Goal: Information Seeking & Learning: Learn about a topic

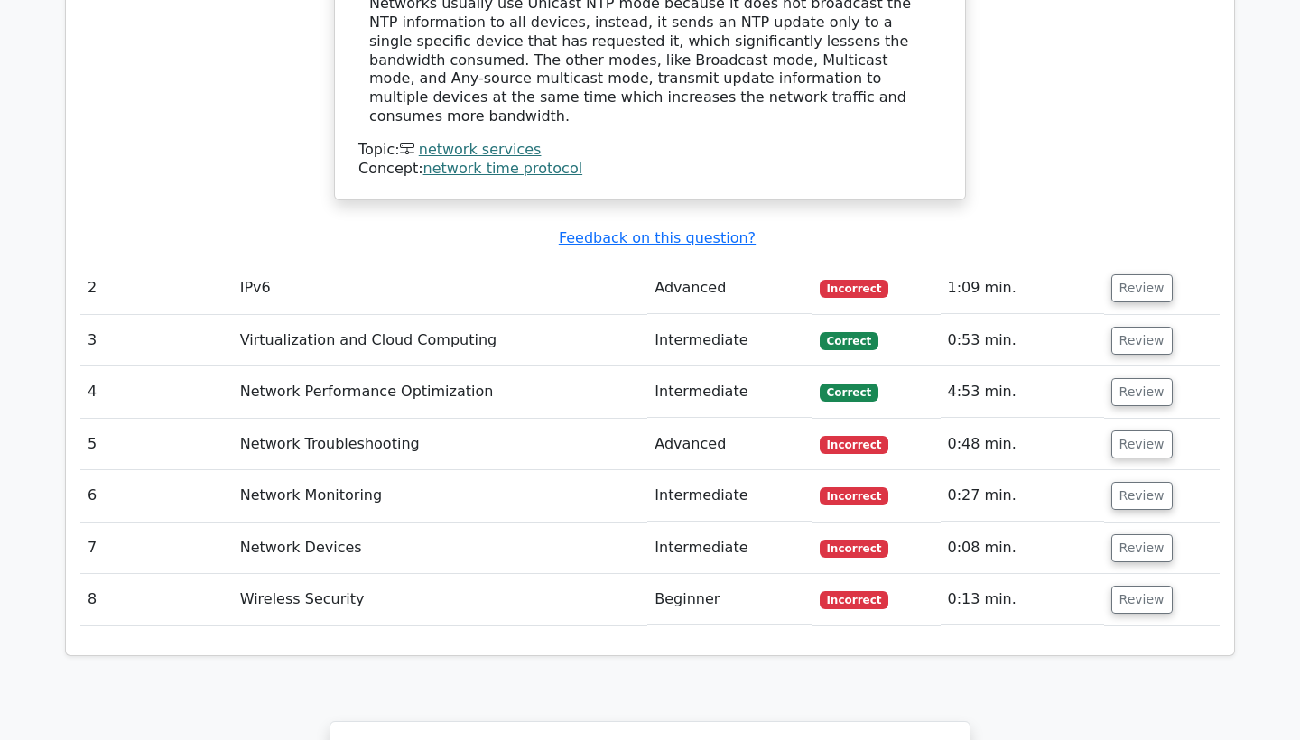
scroll to position [2021, 0]
click at [1124, 274] on button "Review" at bounding box center [1142, 288] width 61 height 28
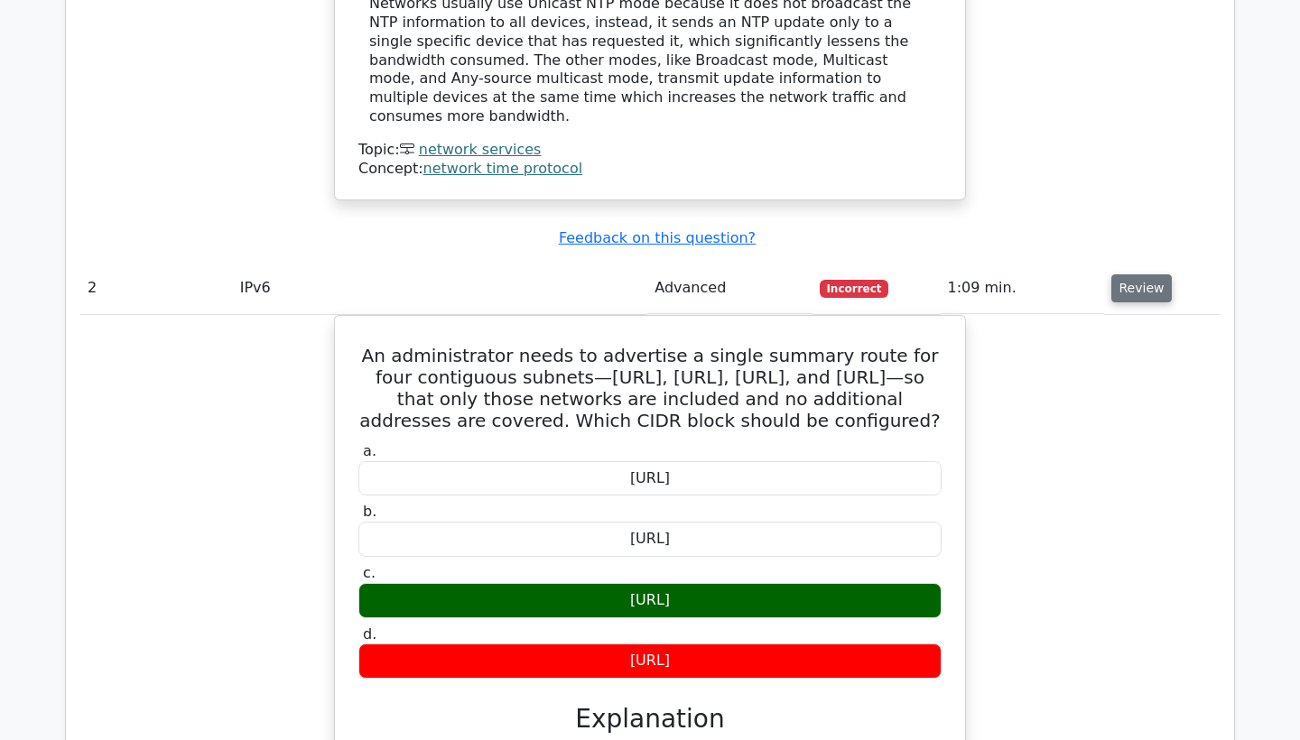
click at [1124, 274] on button "Review" at bounding box center [1142, 288] width 61 height 28
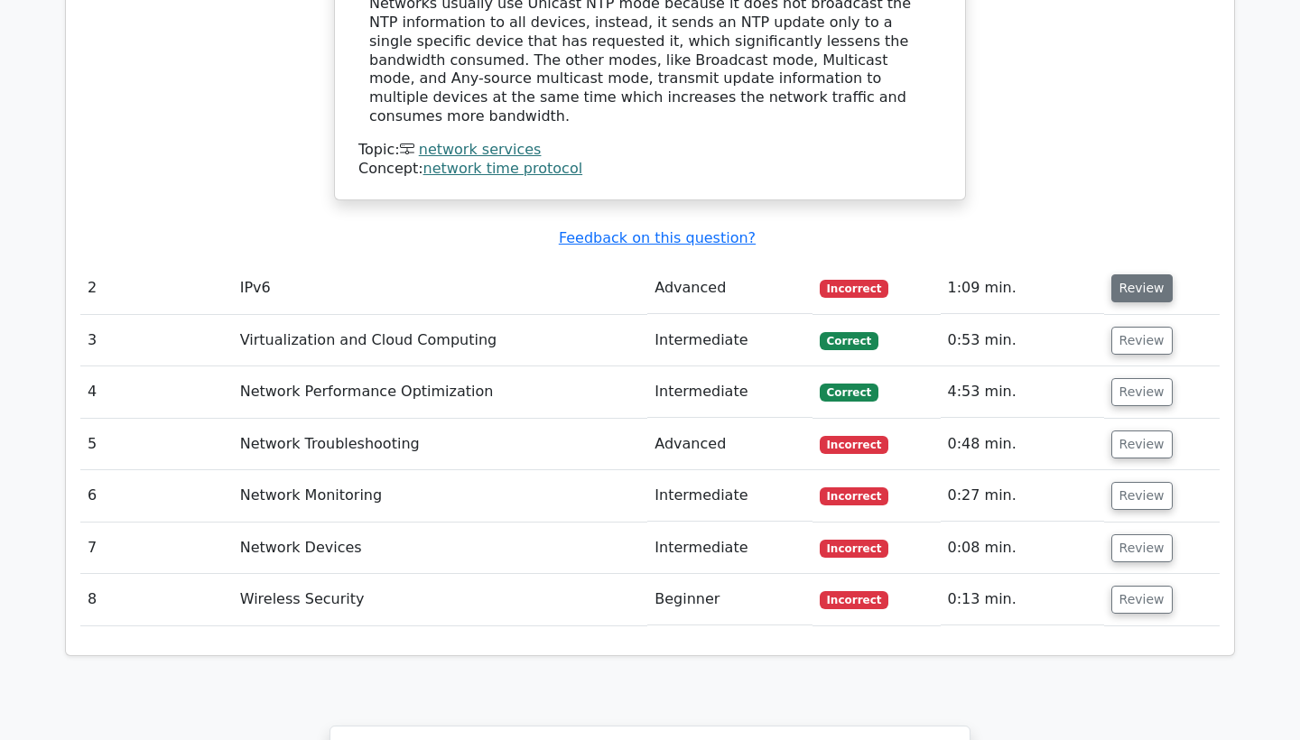
click at [1124, 274] on button "Review" at bounding box center [1142, 288] width 61 height 28
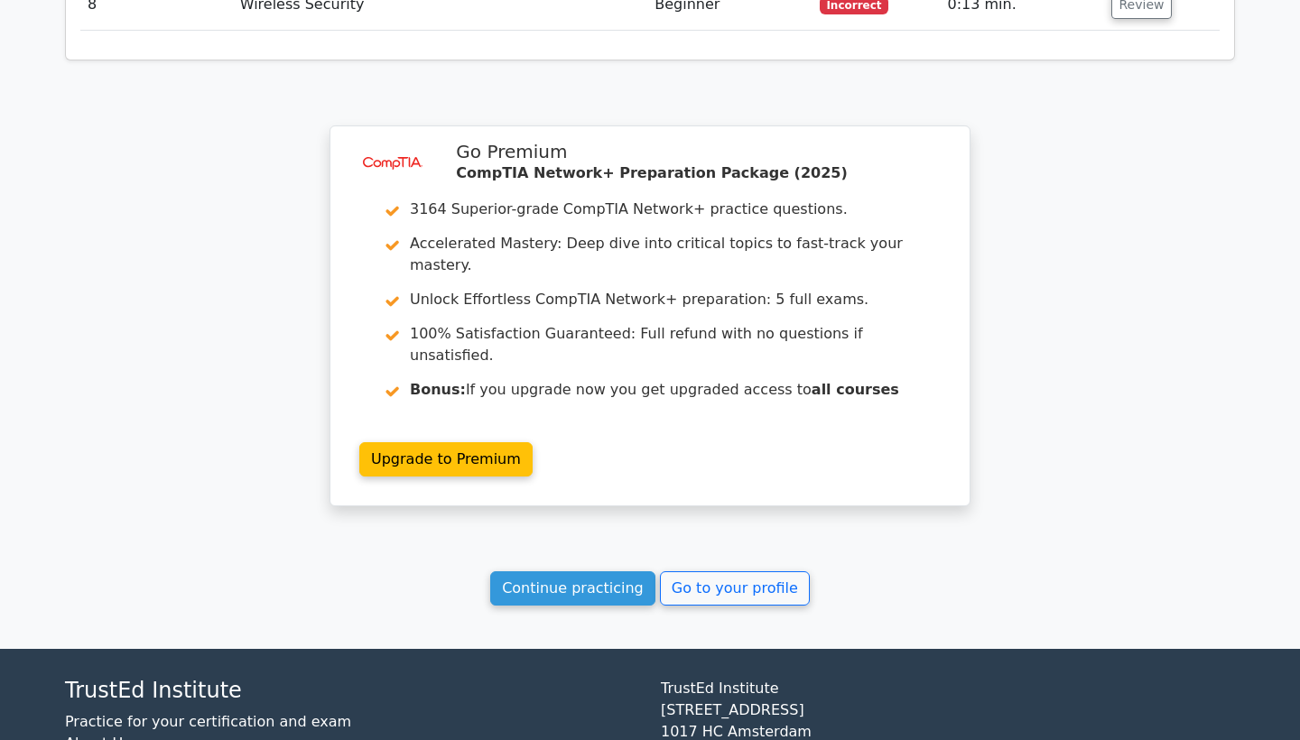
scroll to position [3421, 0]
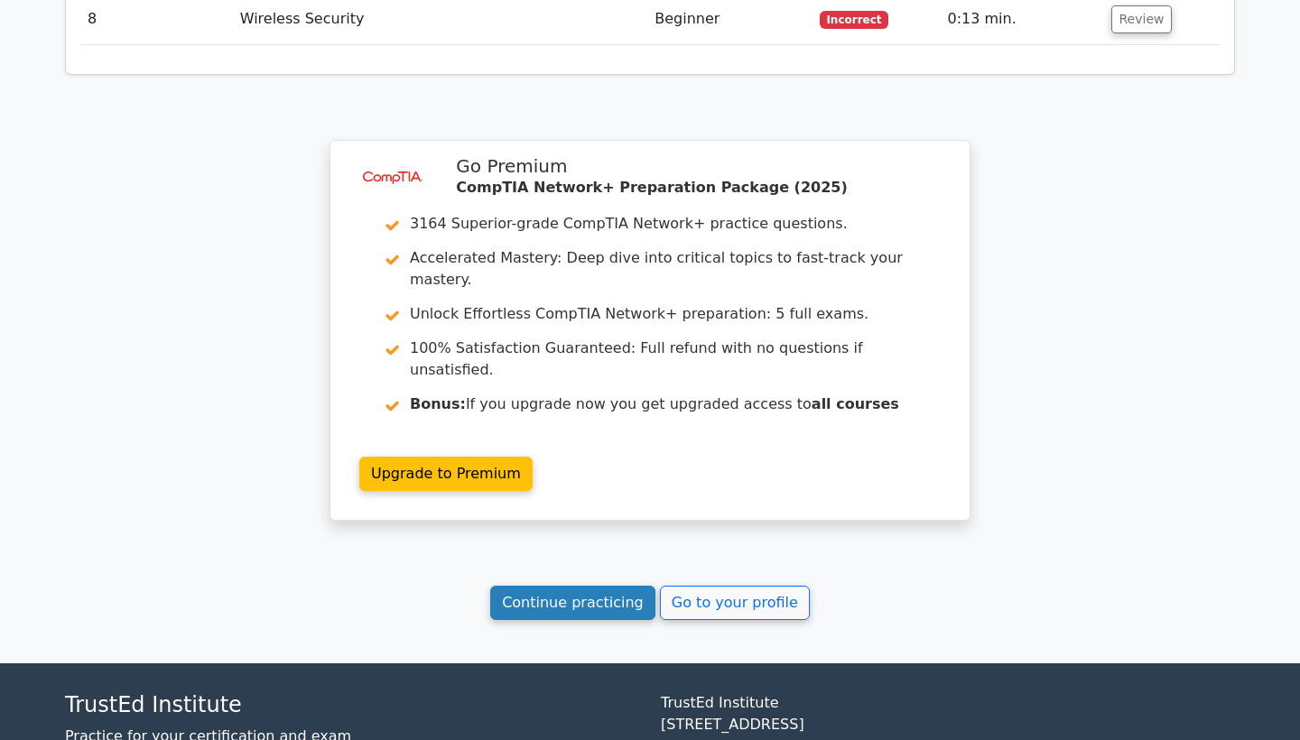
click at [595, 586] on link "Continue practicing" at bounding box center [572, 603] width 165 height 34
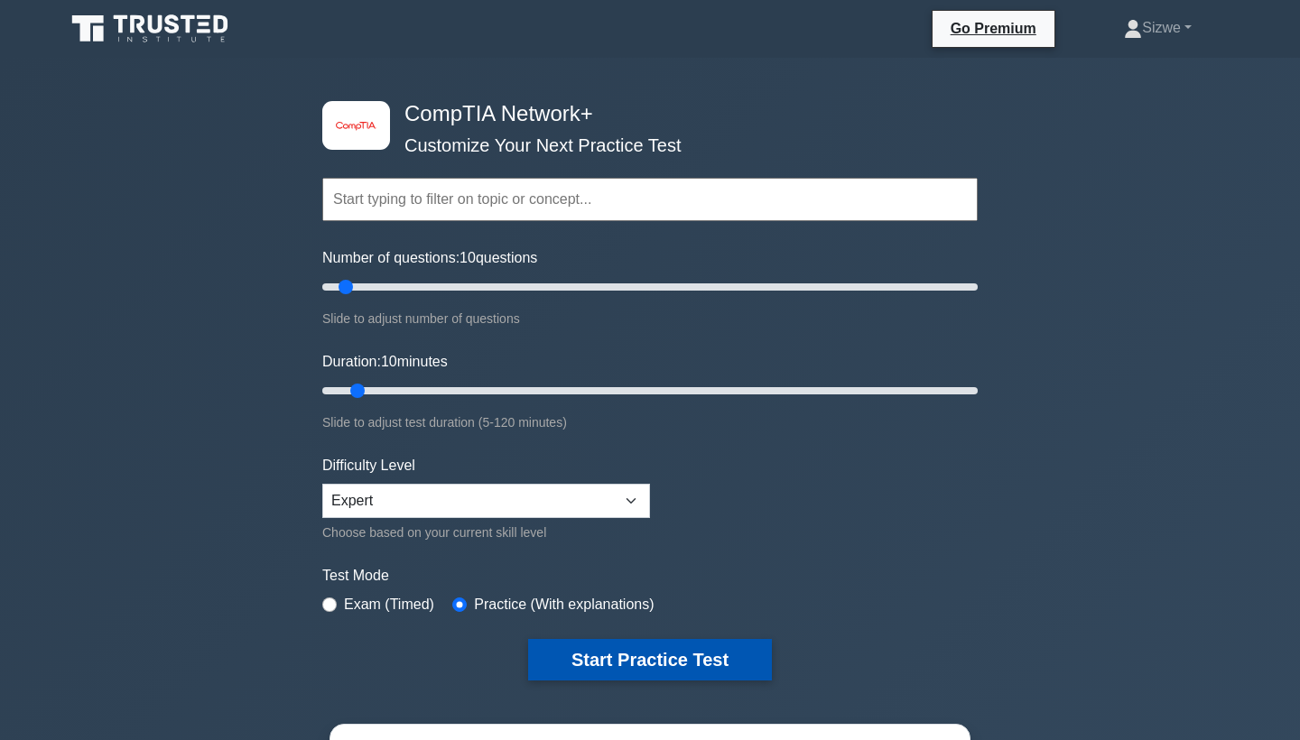
click at [626, 647] on button "Start Practice Test" at bounding box center [650, 660] width 244 height 42
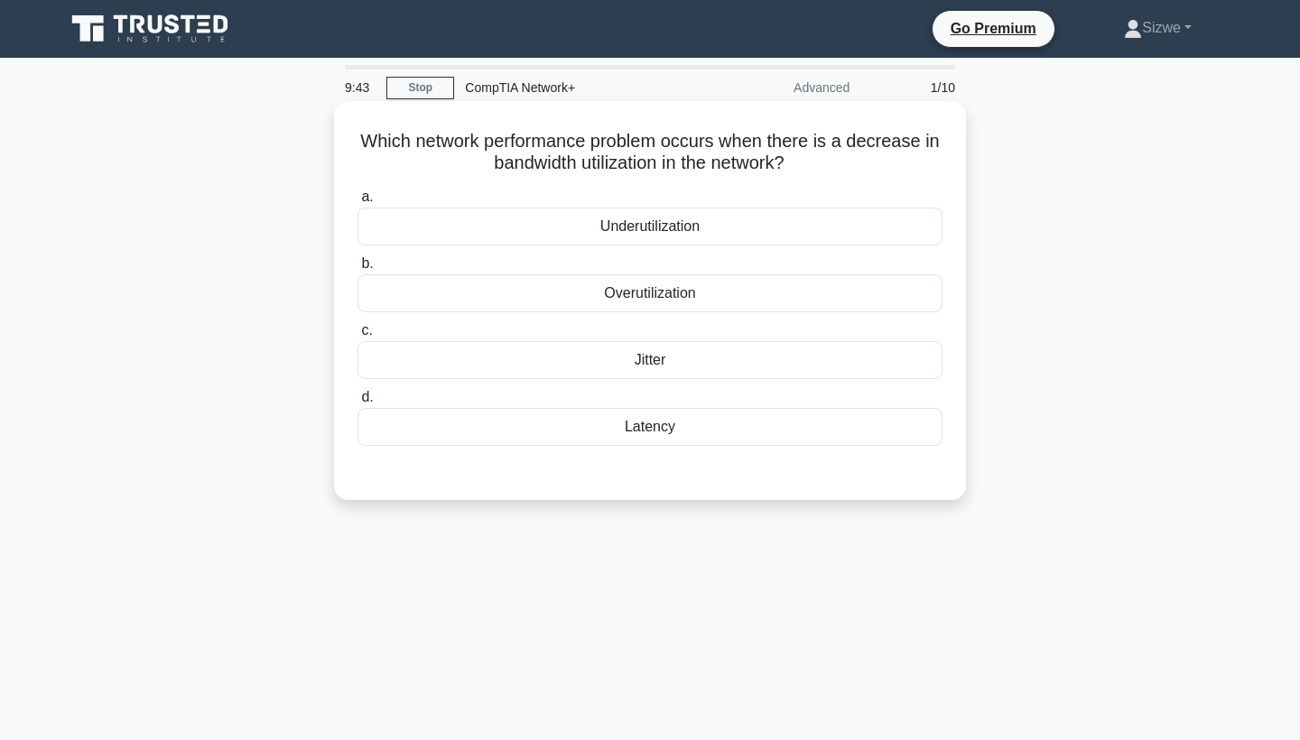
click at [656, 352] on div "Jitter" at bounding box center [650, 360] width 585 height 38
click at [358, 337] on input "c. Jitter" at bounding box center [358, 331] width 0 height 12
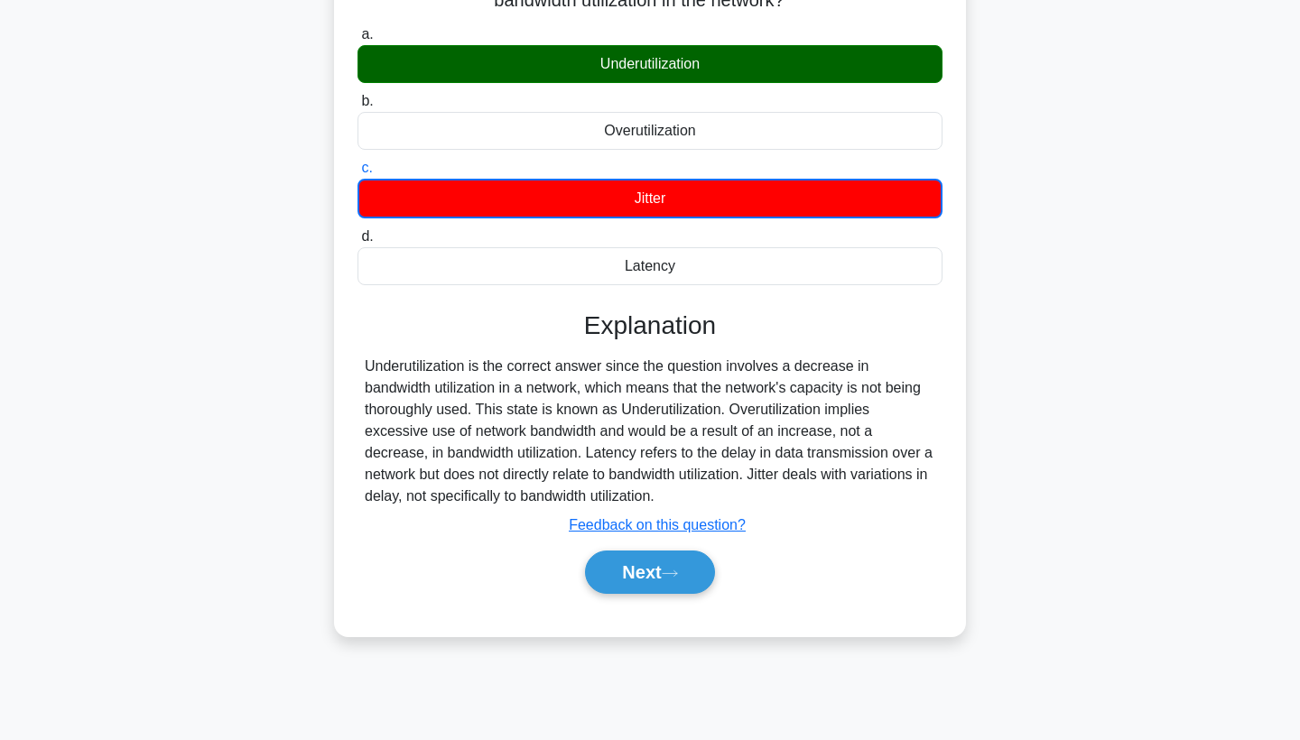
scroll to position [163, 0]
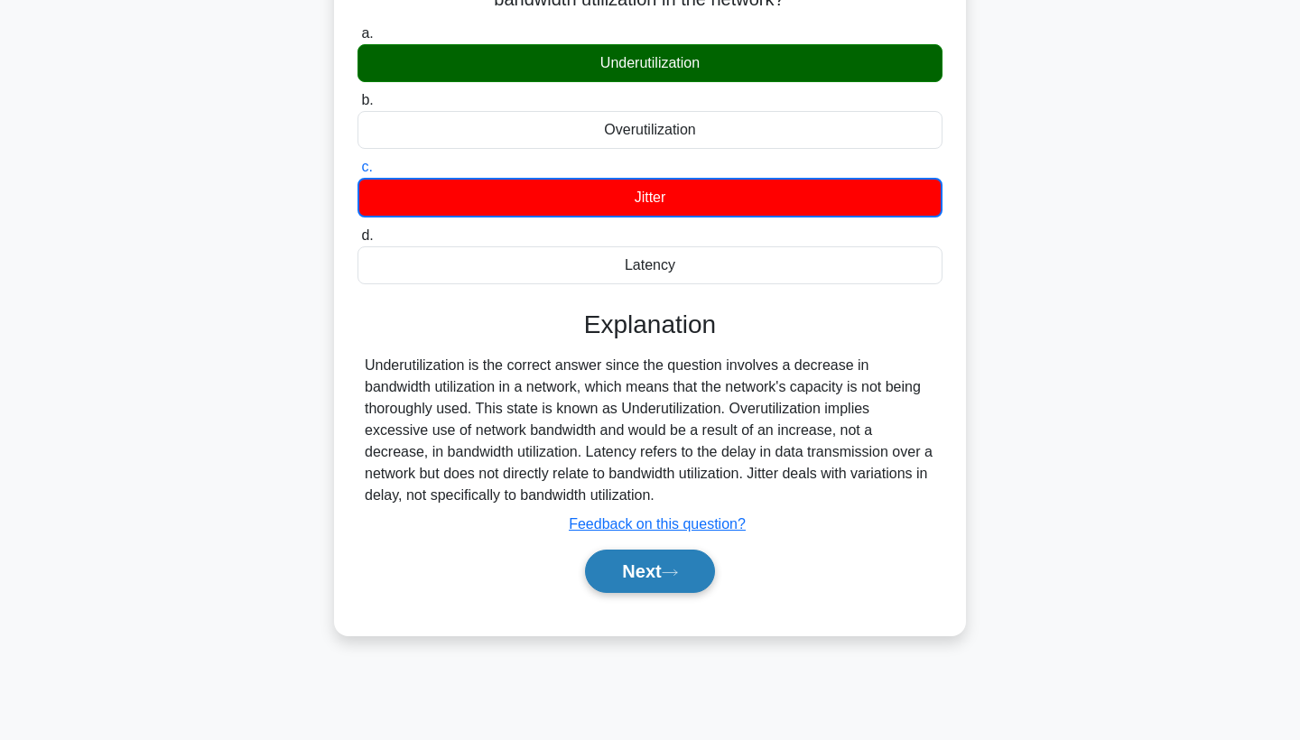
click at [641, 582] on button "Next" at bounding box center [649, 571] width 129 height 43
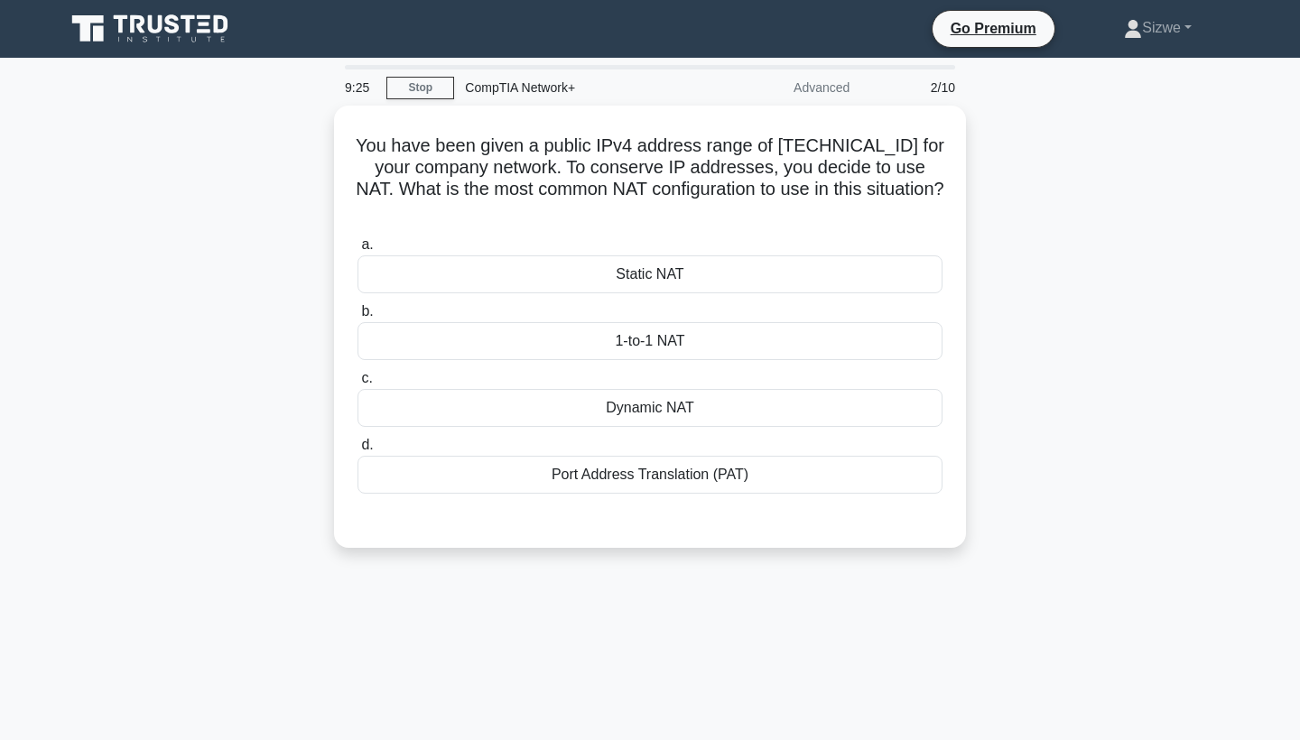
scroll to position [0, 0]
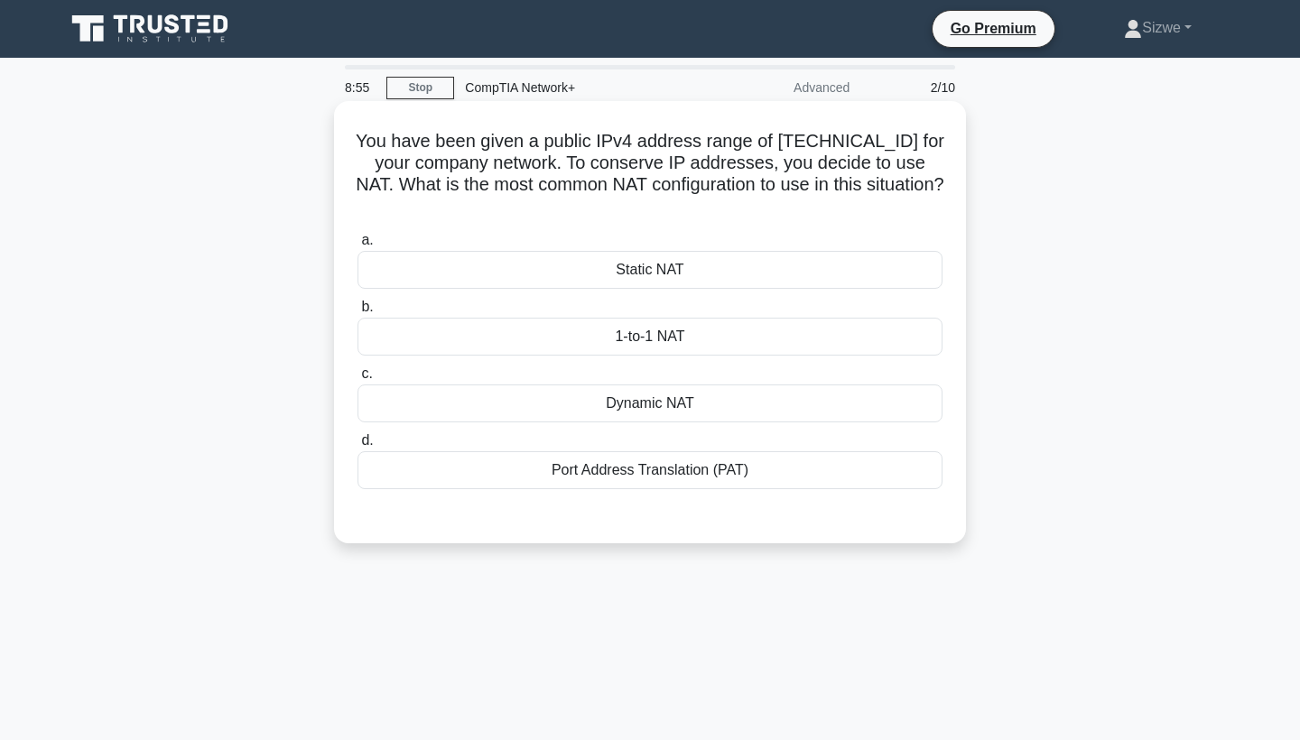
click at [615, 385] on div "Dynamic NAT" at bounding box center [650, 404] width 585 height 38
click at [358, 377] on input "c. Dynamic NAT" at bounding box center [358, 374] width 0 height 12
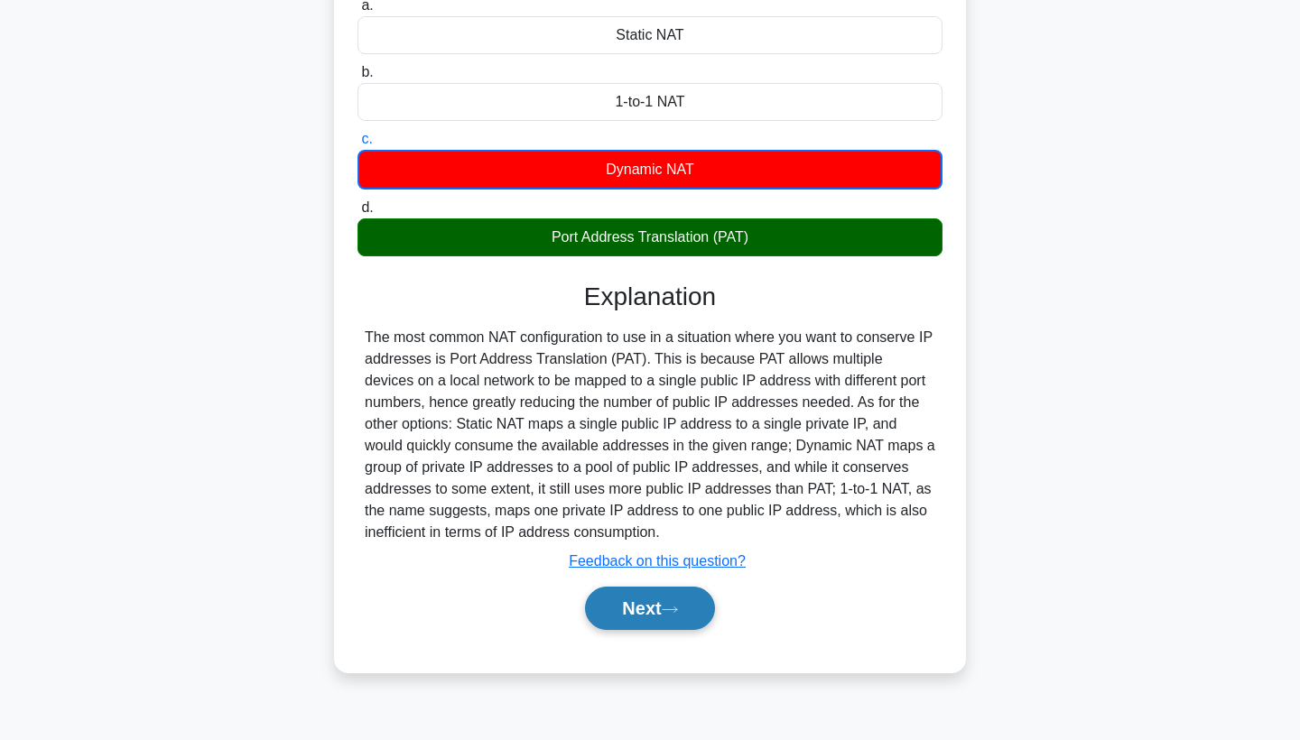
scroll to position [235, 0]
click at [658, 589] on button "Next" at bounding box center [649, 608] width 129 height 43
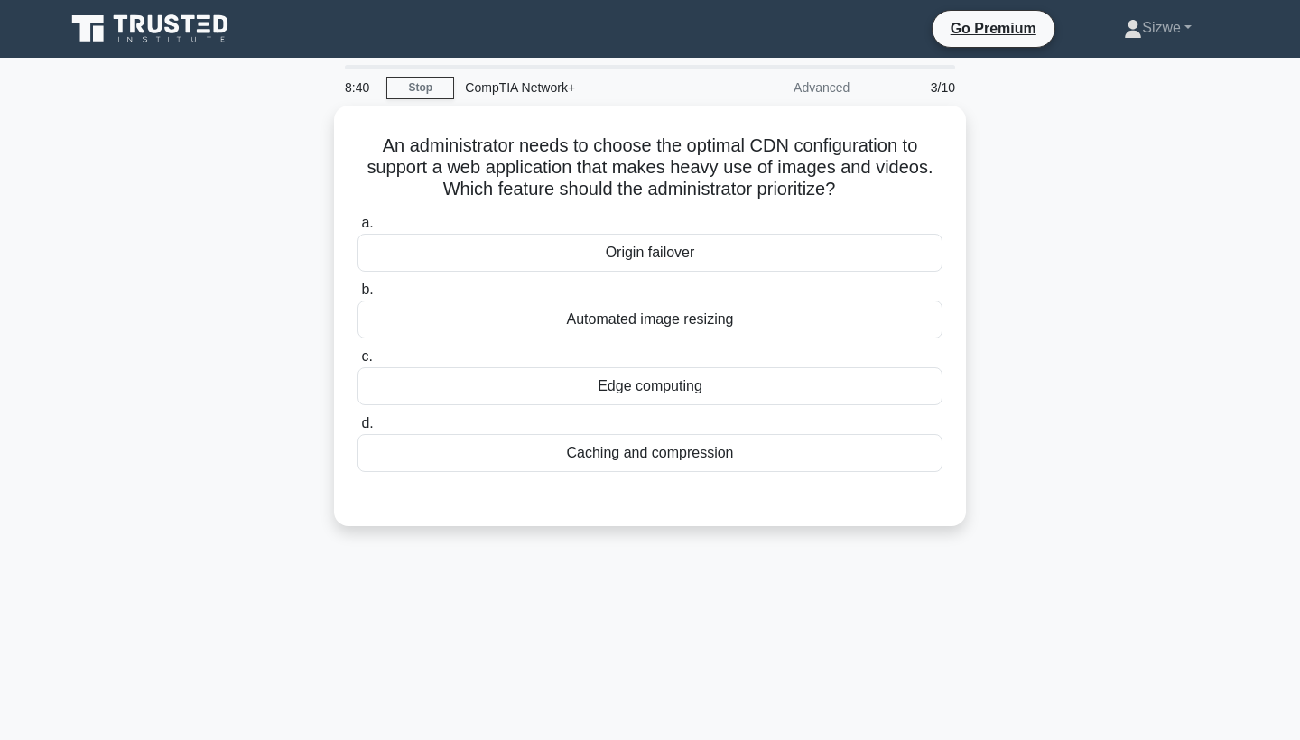
scroll to position [0, 0]
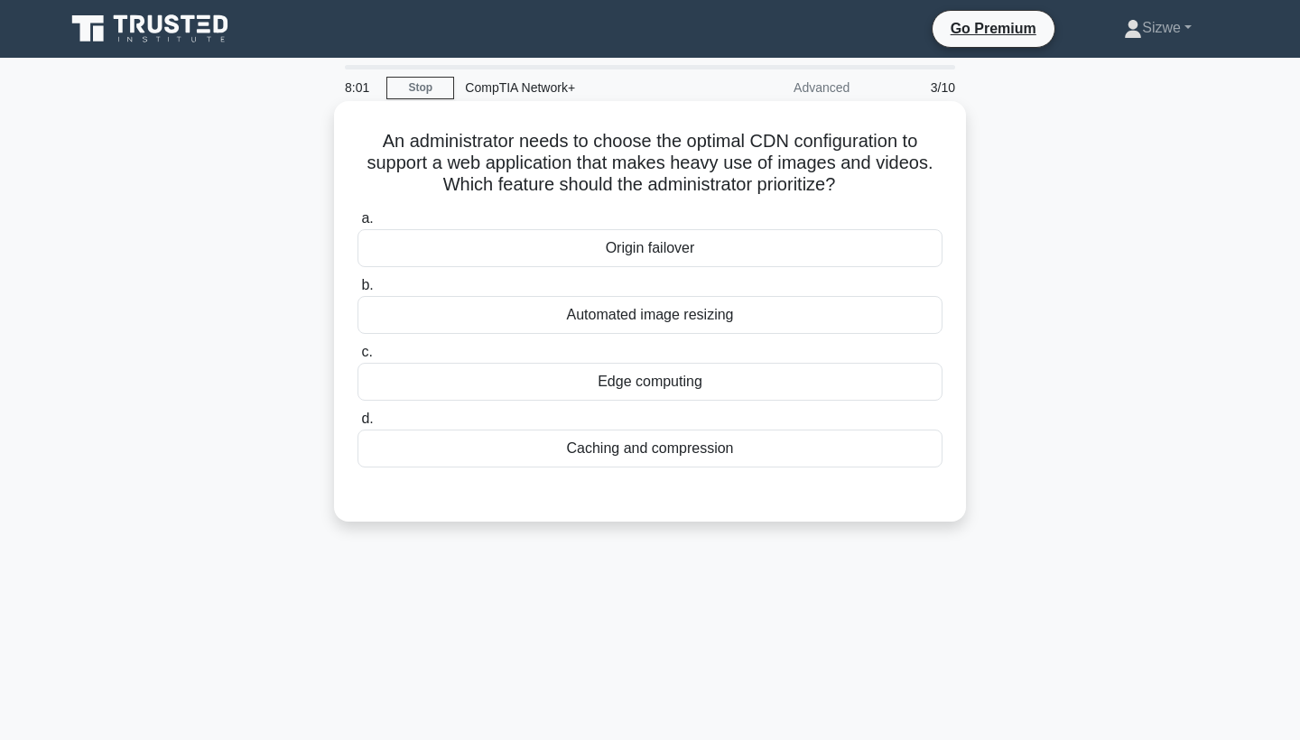
click at [673, 445] on div "Caching and compression" at bounding box center [650, 449] width 585 height 38
click at [358, 425] on input "d. Caching and compression" at bounding box center [358, 420] width 0 height 12
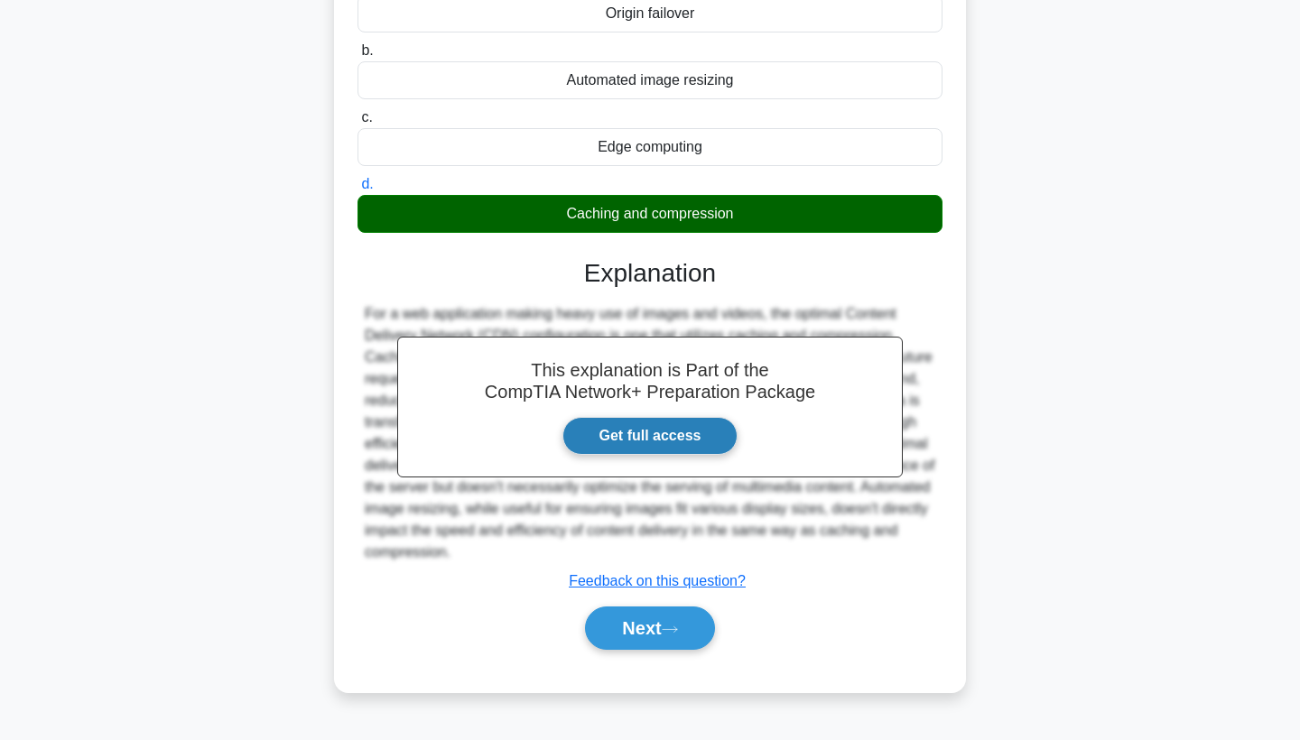
scroll to position [235, 0]
click at [615, 628] on button "Next" at bounding box center [649, 628] width 129 height 43
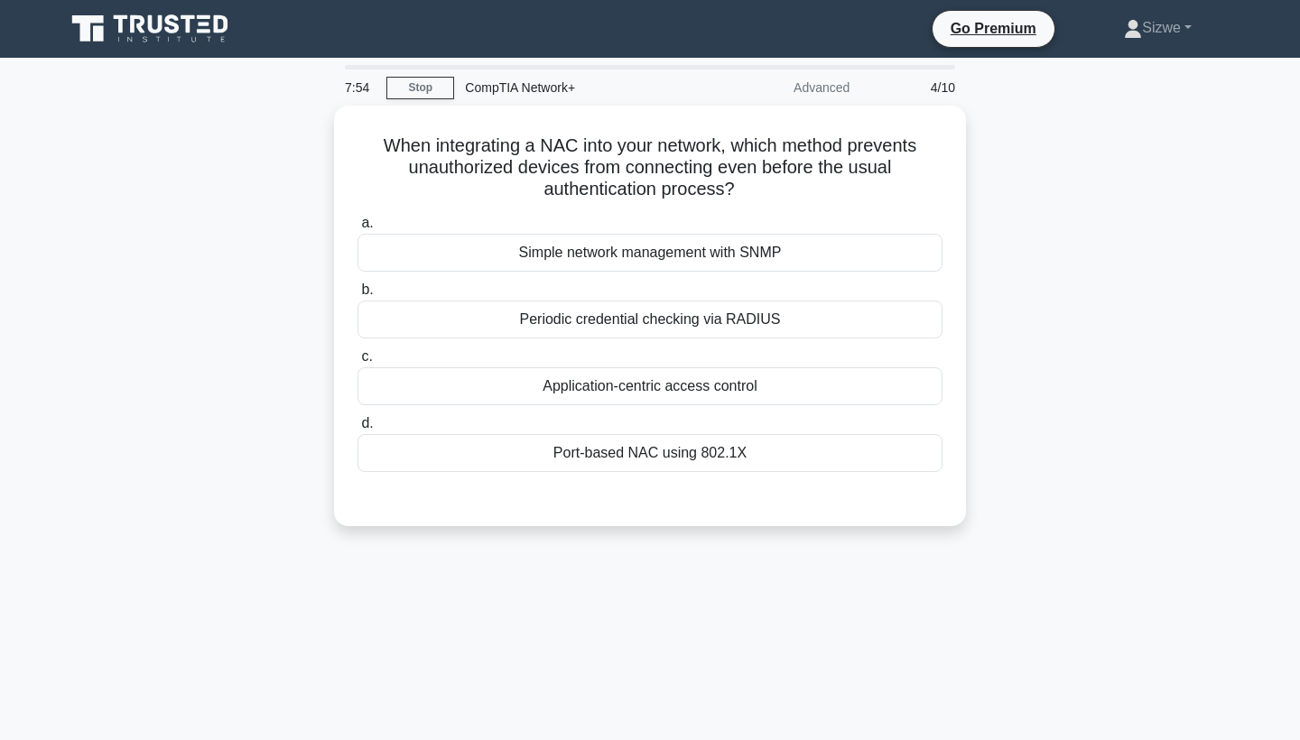
scroll to position [0, 0]
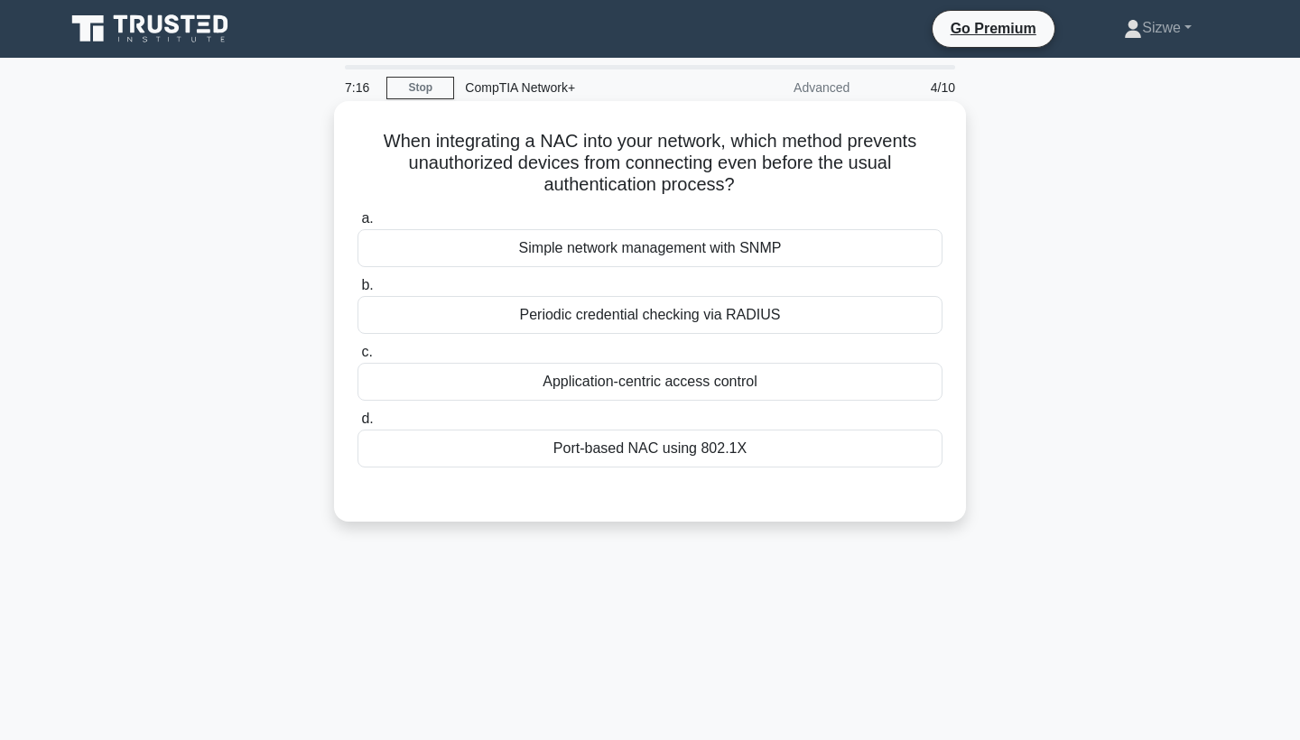
click at [642, 442] on div "Port-based NAC using 802.1X" at bounding box center [650, 449] width 585 height 38
click at [358, 425] on input "d. Port-based NAC using 802.1X" at bounding box center [358, 420] width 0 height 12
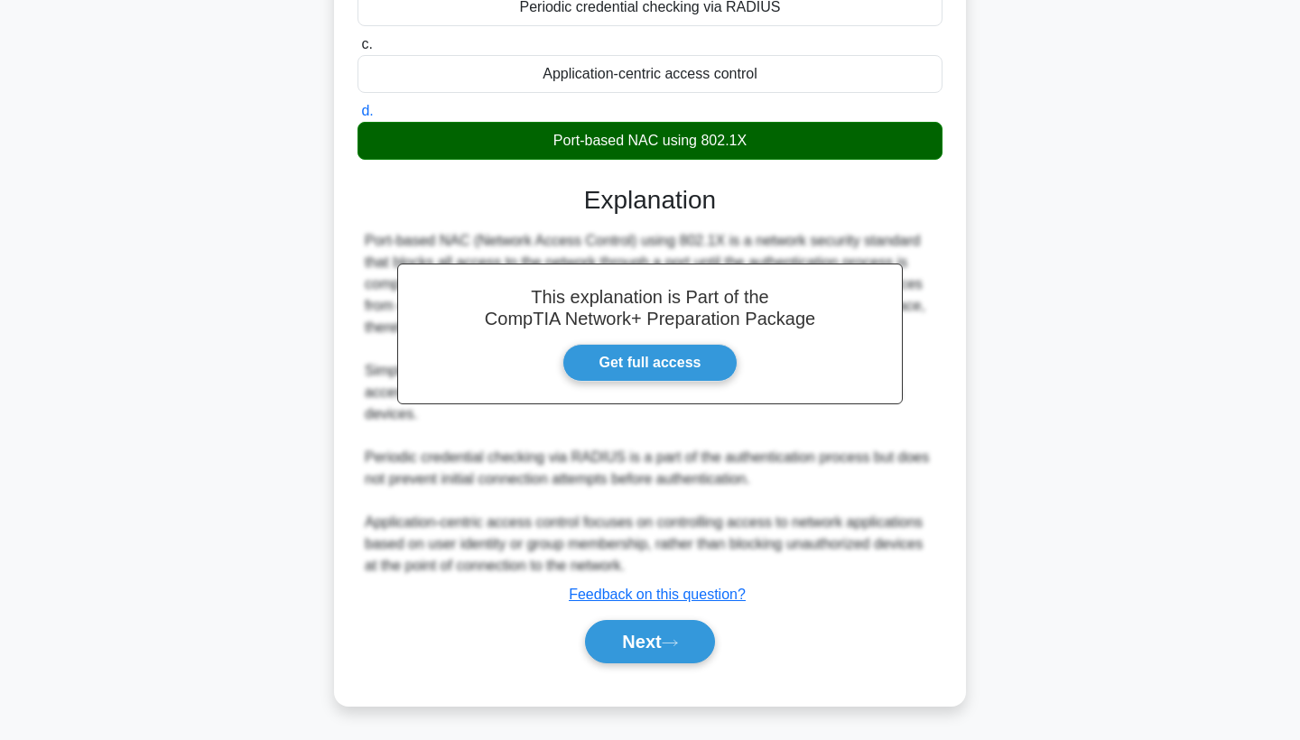
scroll to position [308, 0]
click at [650, 638] on button "Next" at bounding box center [649, 641] width 129 height 43
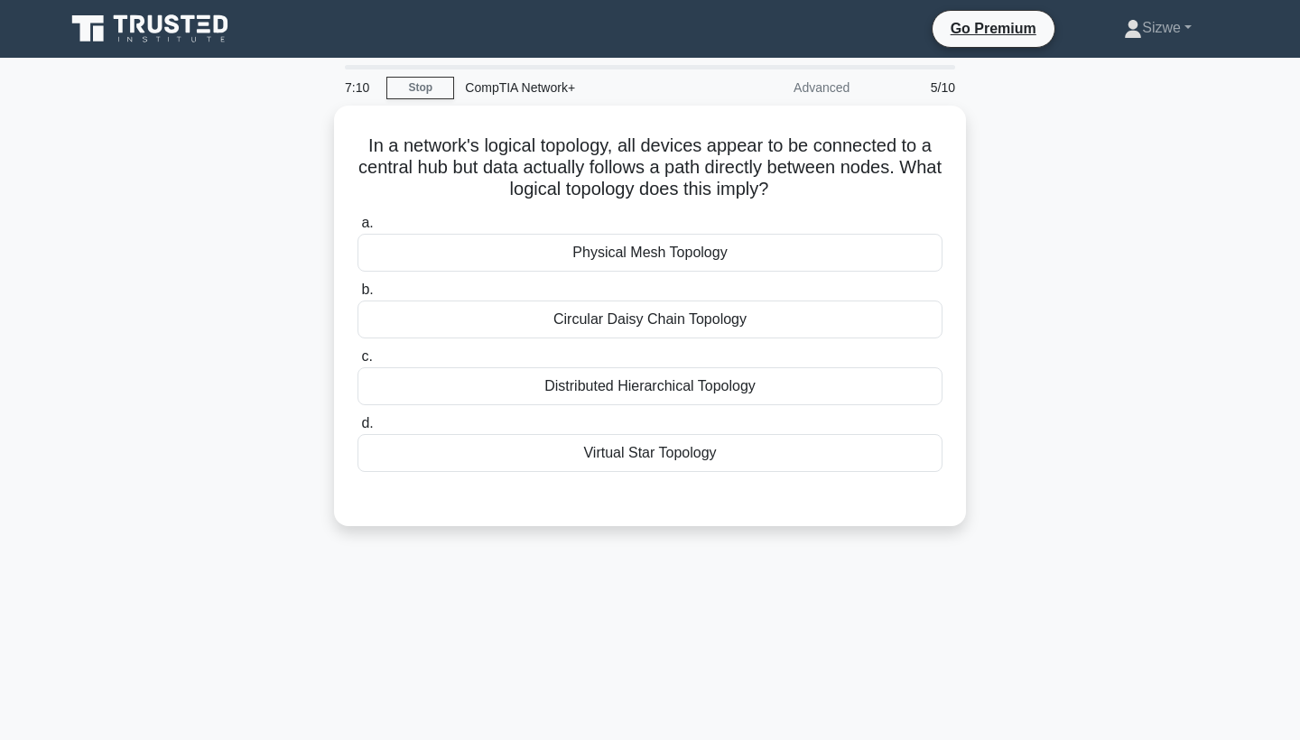
scroll to position [0, 0]
click at [424, 86] on link "Stop" at bounding box center [420, 88] width 68 height 23
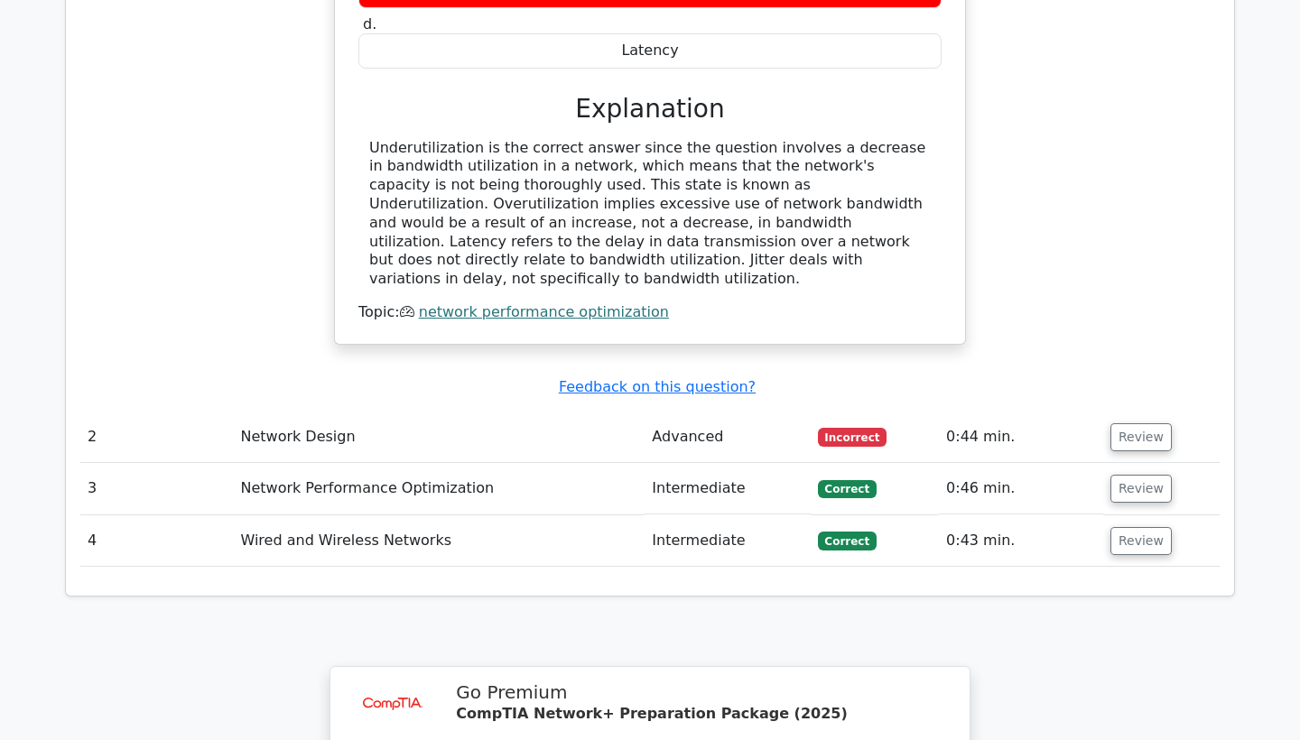
scroll to position [1628, 0]
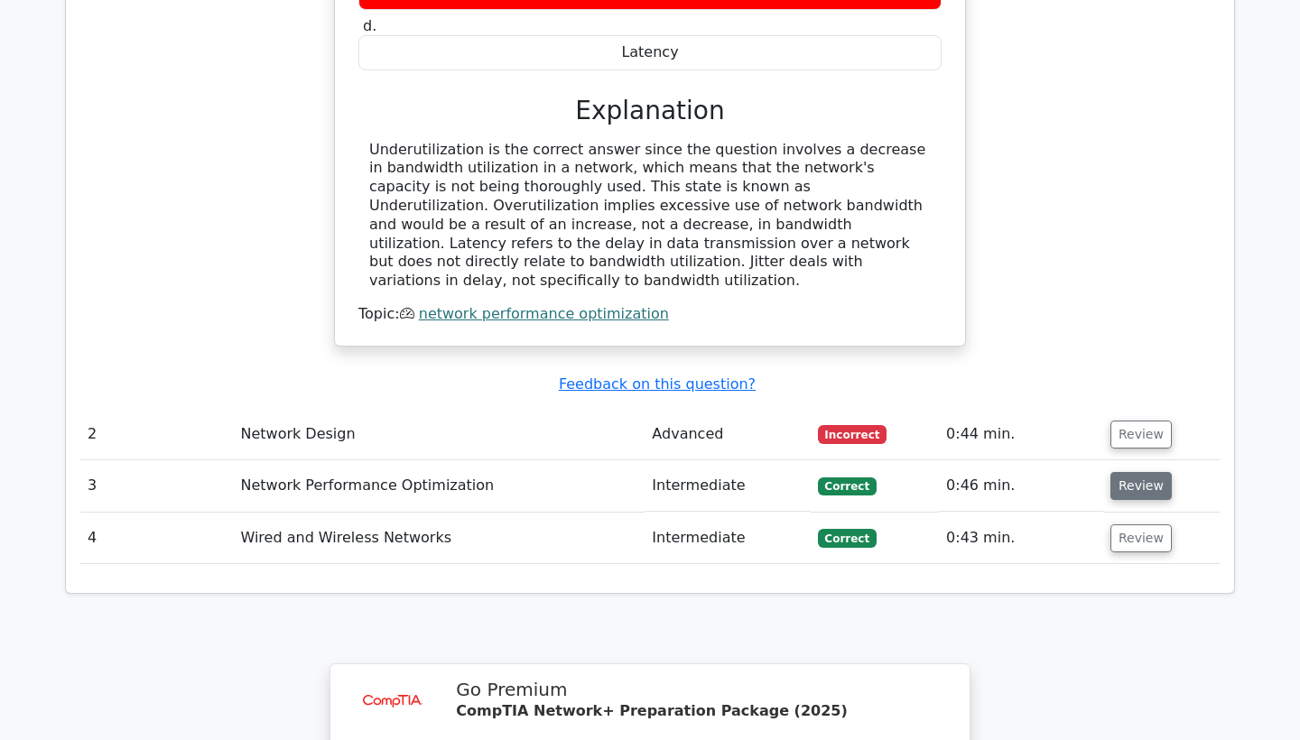
click at [1125, 472] on button "Review" at bounding box center [1141, 486] width 61 height 28
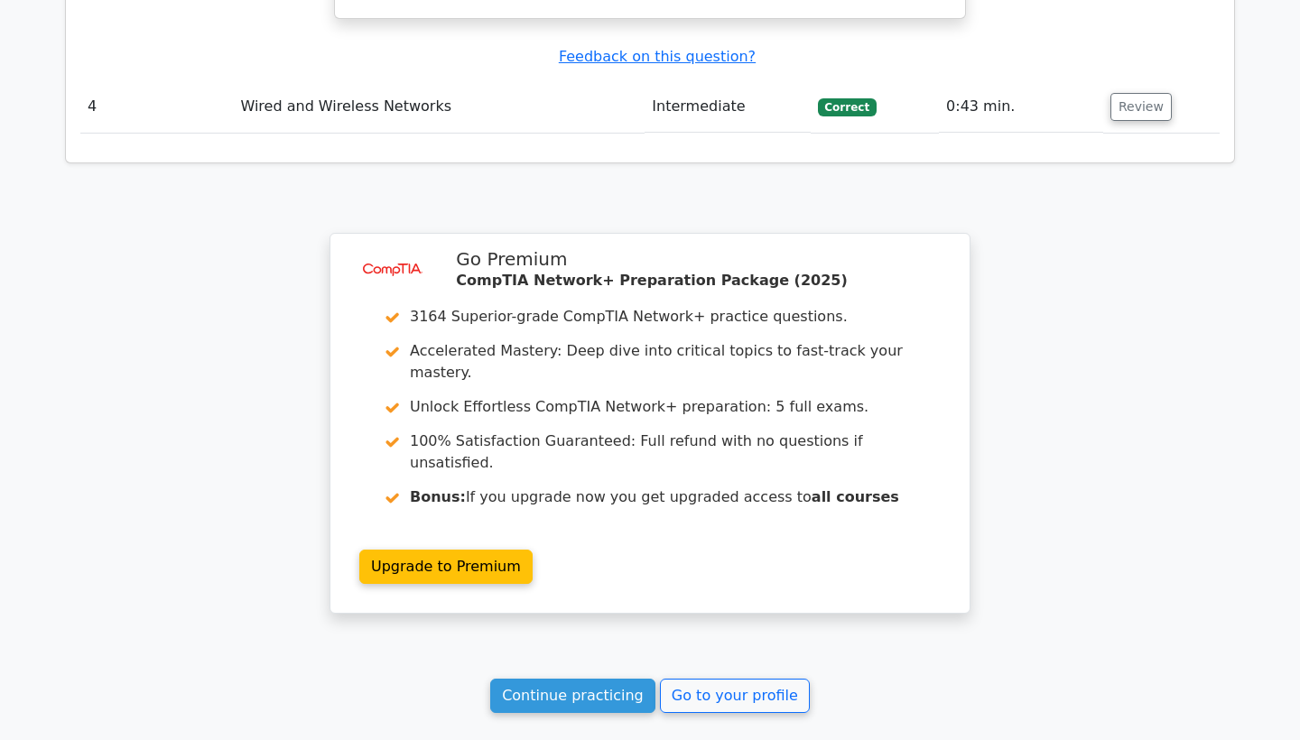
scroll to position [2926, 0]
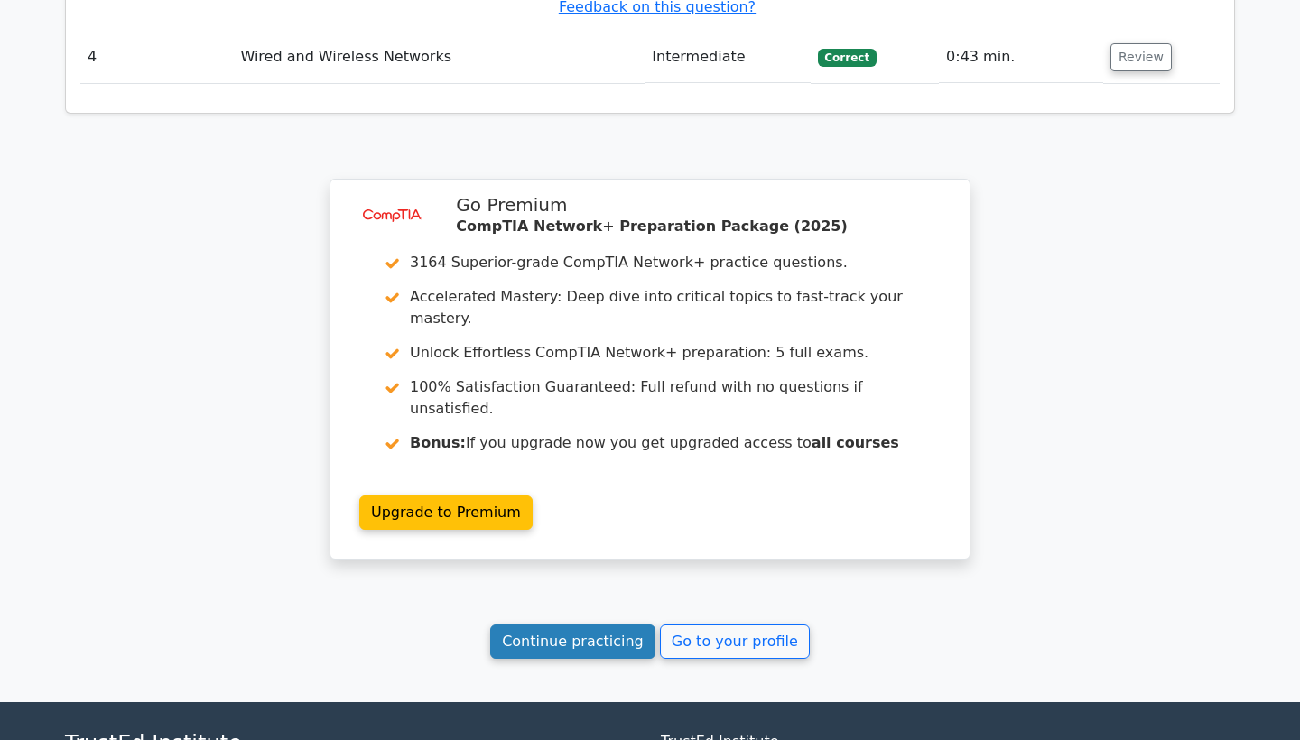
click at [575, 625] on link "Continue practicing" at bounding box center [572, 642] width 165 height 34
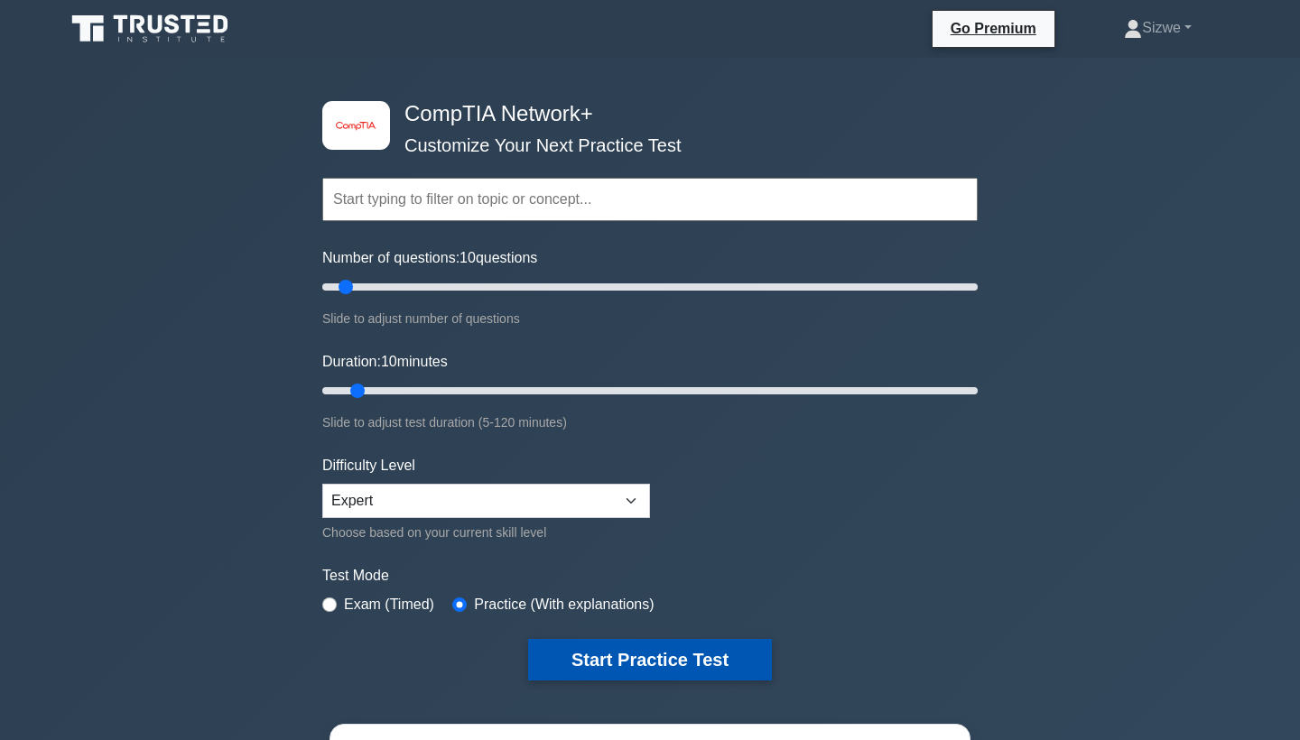
click at [641, 661] on button "Start Practice Test" at bounding box center [650, 660] width 244 height 42
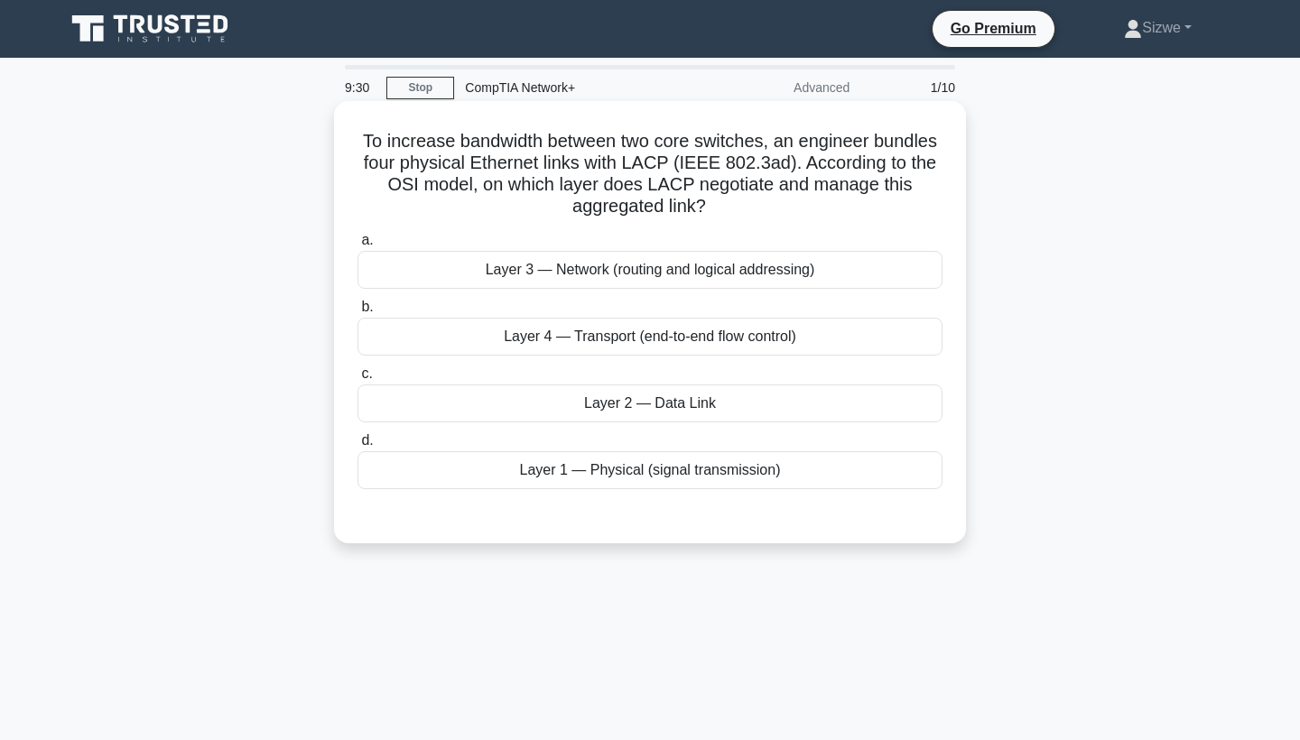
click at [689, 397] on div "Layer 2 — Data Link" at bounding box center [650, 404] width 585 height 38
click at [358, 380] on input "c. Layer 2 — Data Link" at bounding box center [358, 374] width 0 height 12
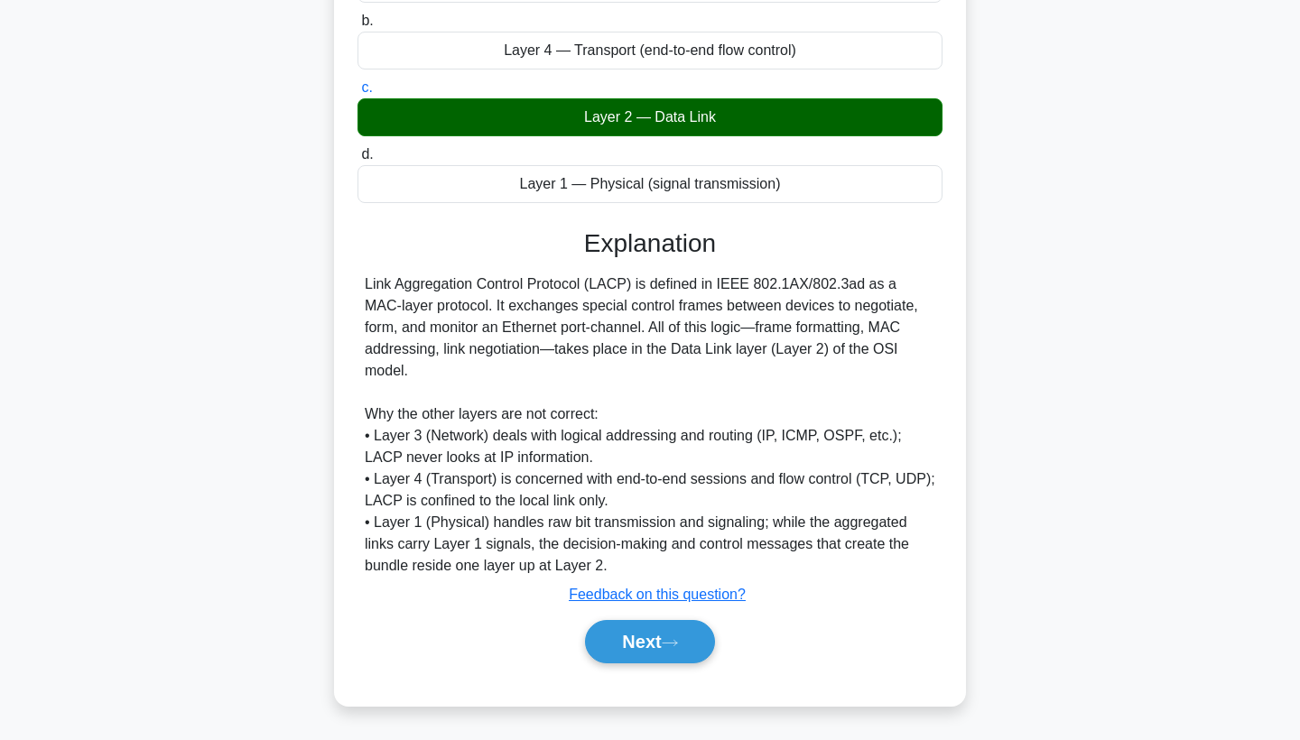
scroll to position [286, 0]
click at [638, 637] on button "Next" at bounding box center [649, 641] width 129 height 43
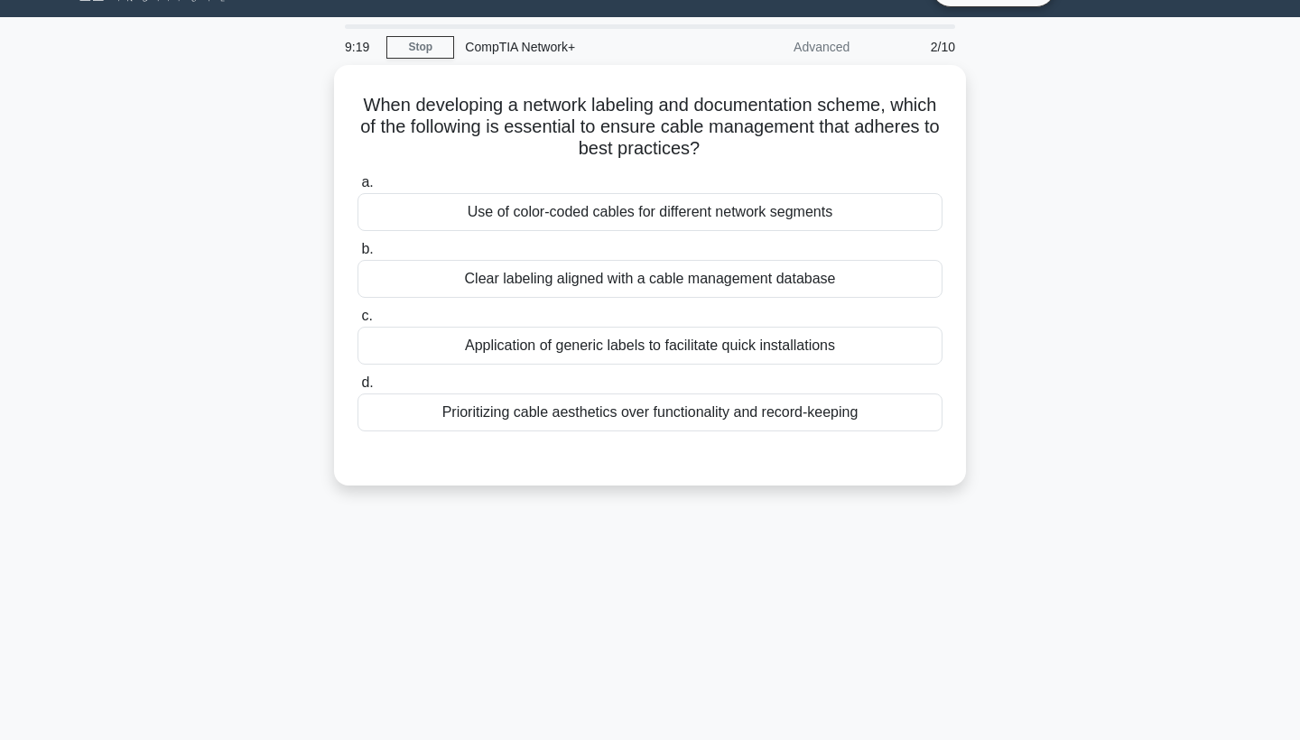
scroll to position [-3, 0]
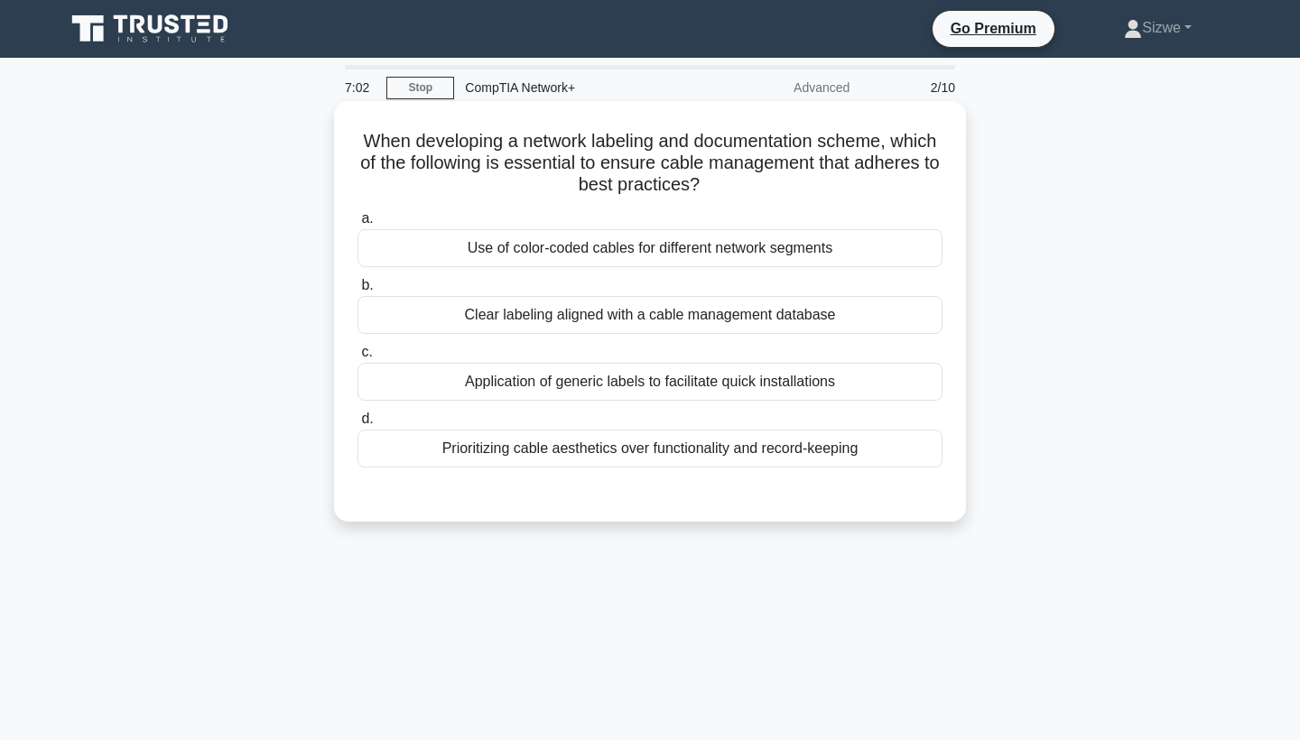
click at [730, 331] on div "Clear labeling aligned with a cable management database" at bounding box center [650, 315] width 585 height 38
click at [358, 292] on input "b. Clear labeling aligned with a cable management database" at bounding box center [358, 286] width 0 height 12
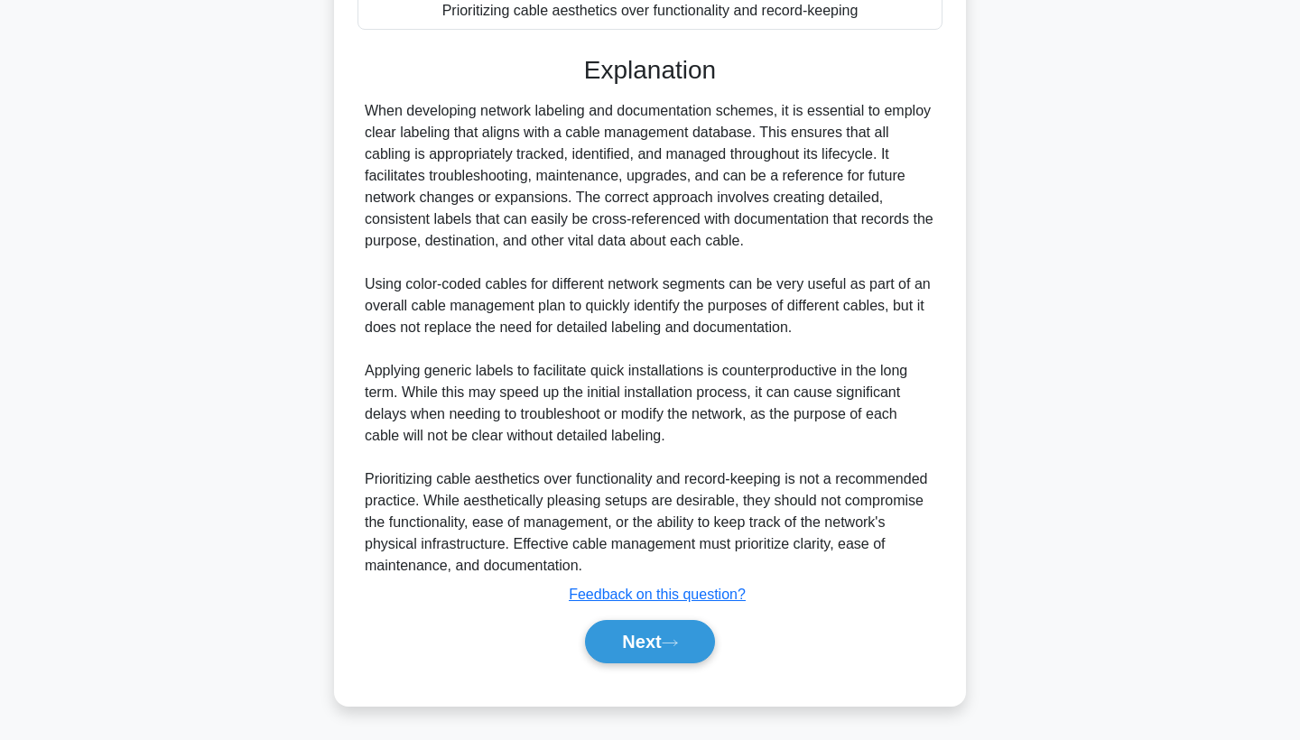
scroll to position [438, 0]
click at [636, 637] on button "Next" at bounding box center [649, 641] width 129 height 43
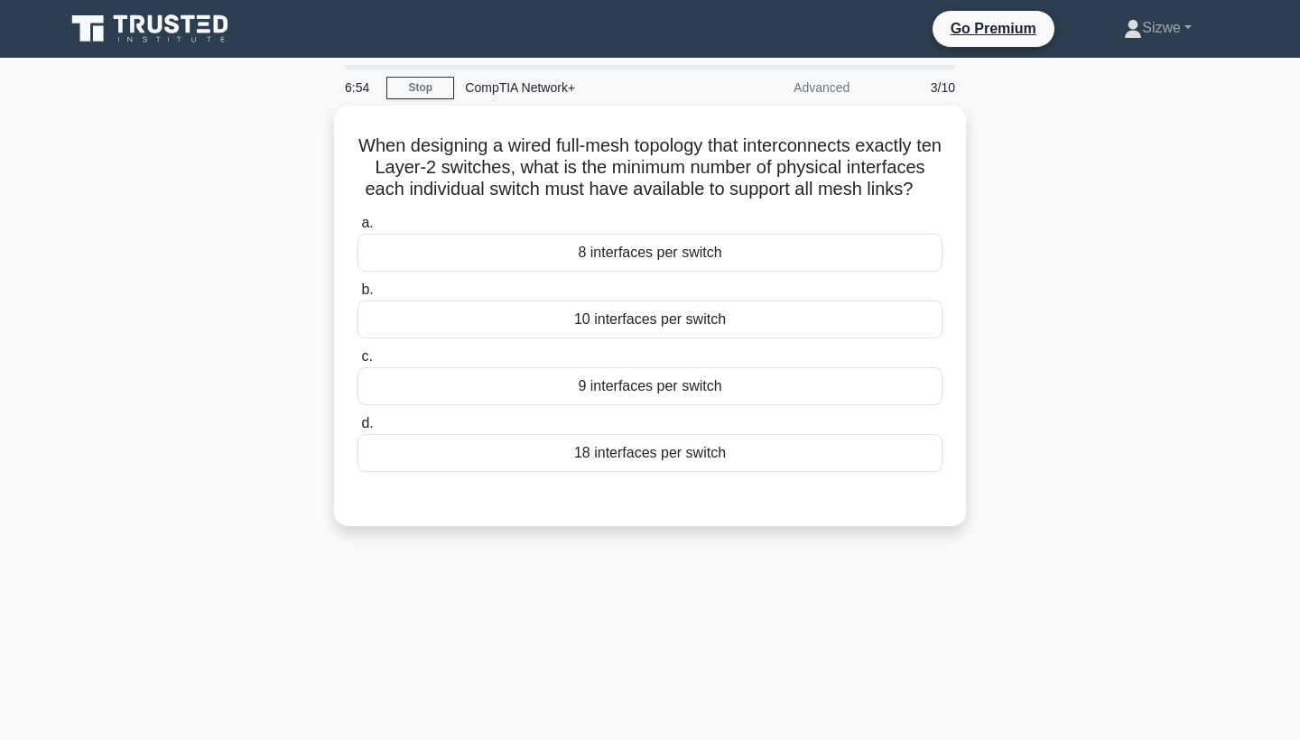
scroll to position [0, 0]
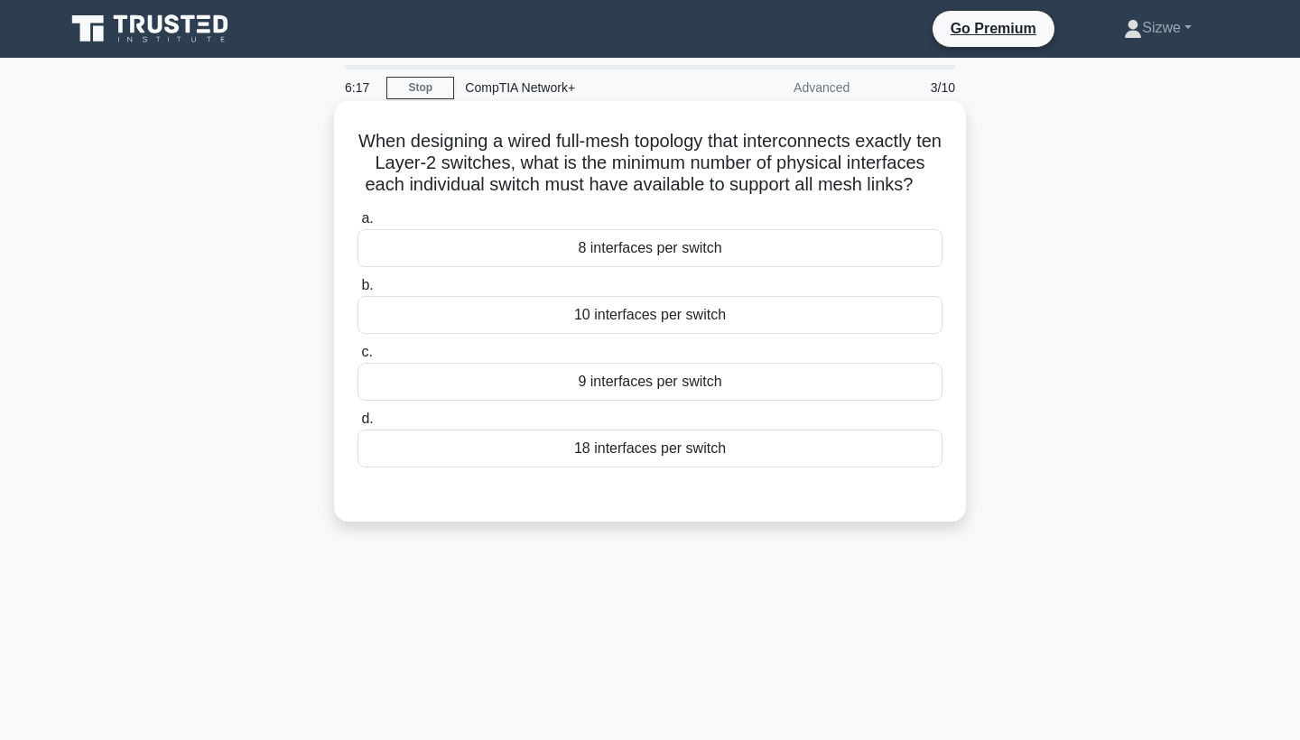
click at [673, 448] on div "18 interfaces per switch" at bounding box center [650, 449] width 585 height 38
click at [358, 425] on input "d. 18 interfaces per switch" at bounding box center [358, 420] width 0 height 12
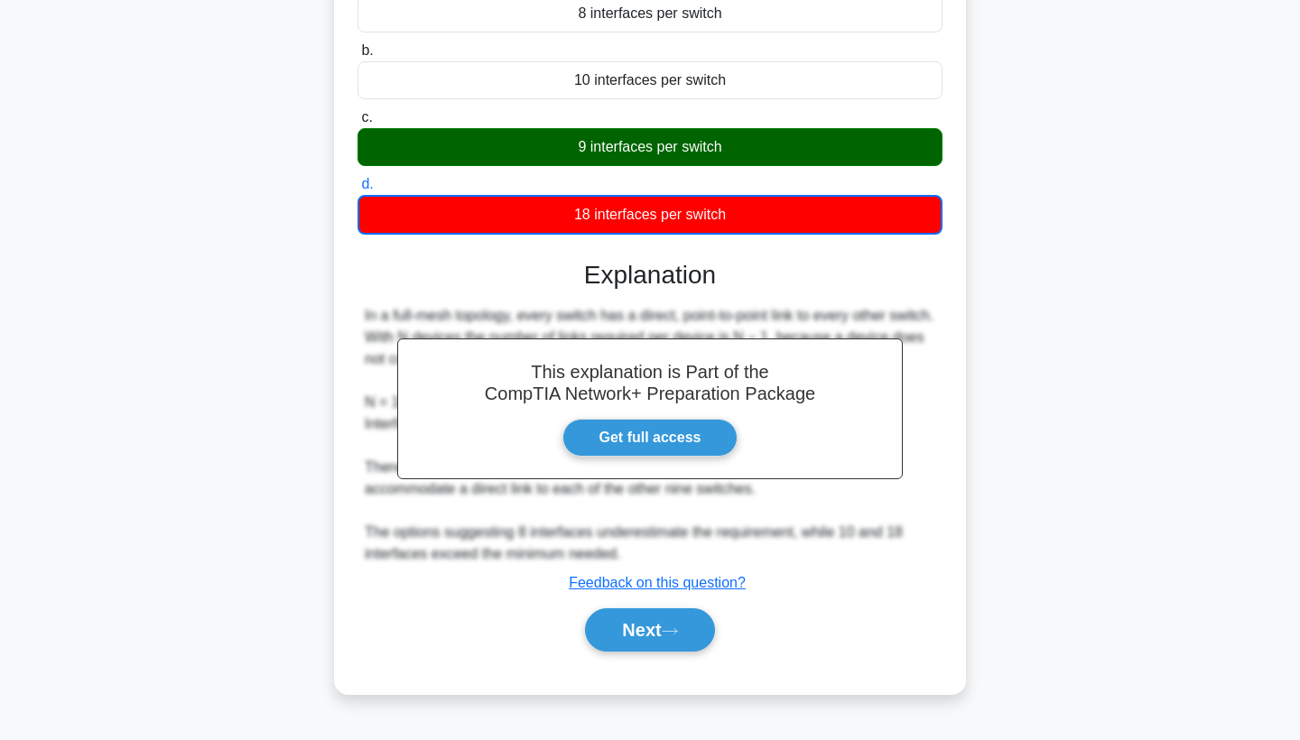
scroll to position [235, 0]
click at [648, 630] on button "Next" at bounding box center [649, 630] width 129 height 43
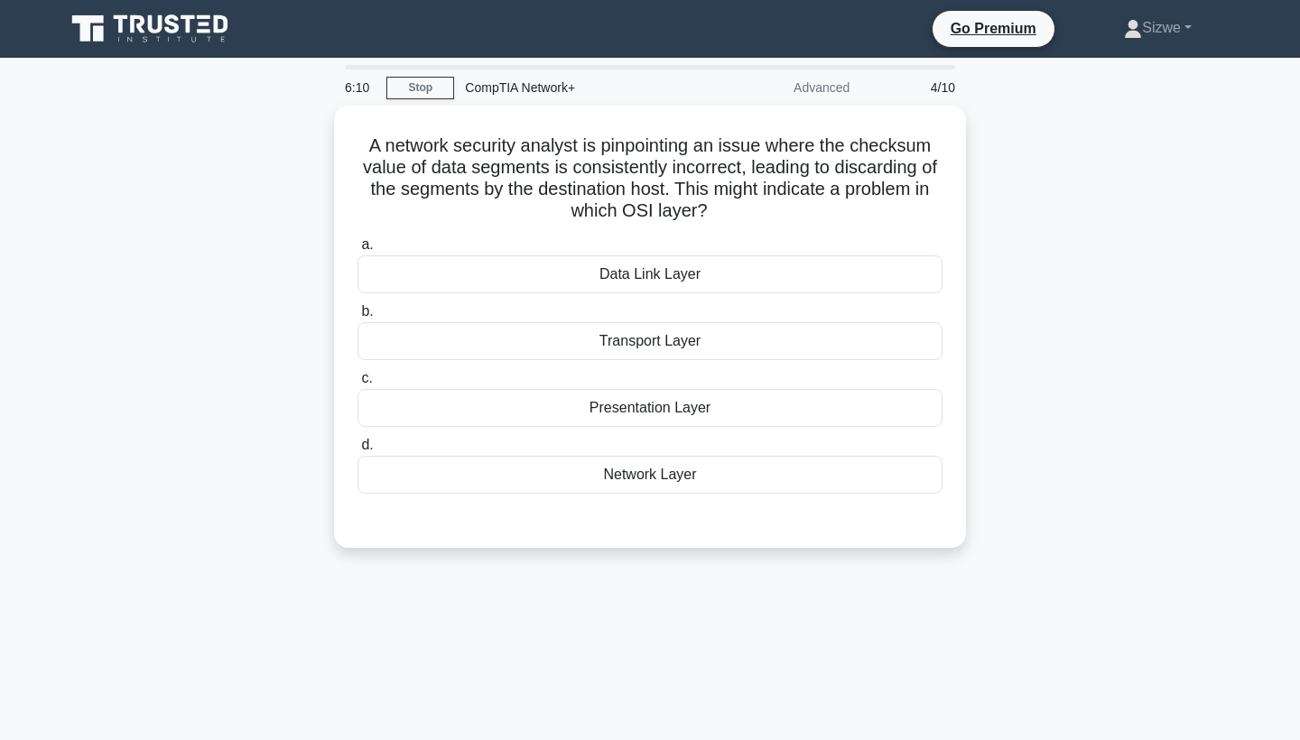
scroll to position [0, 0]
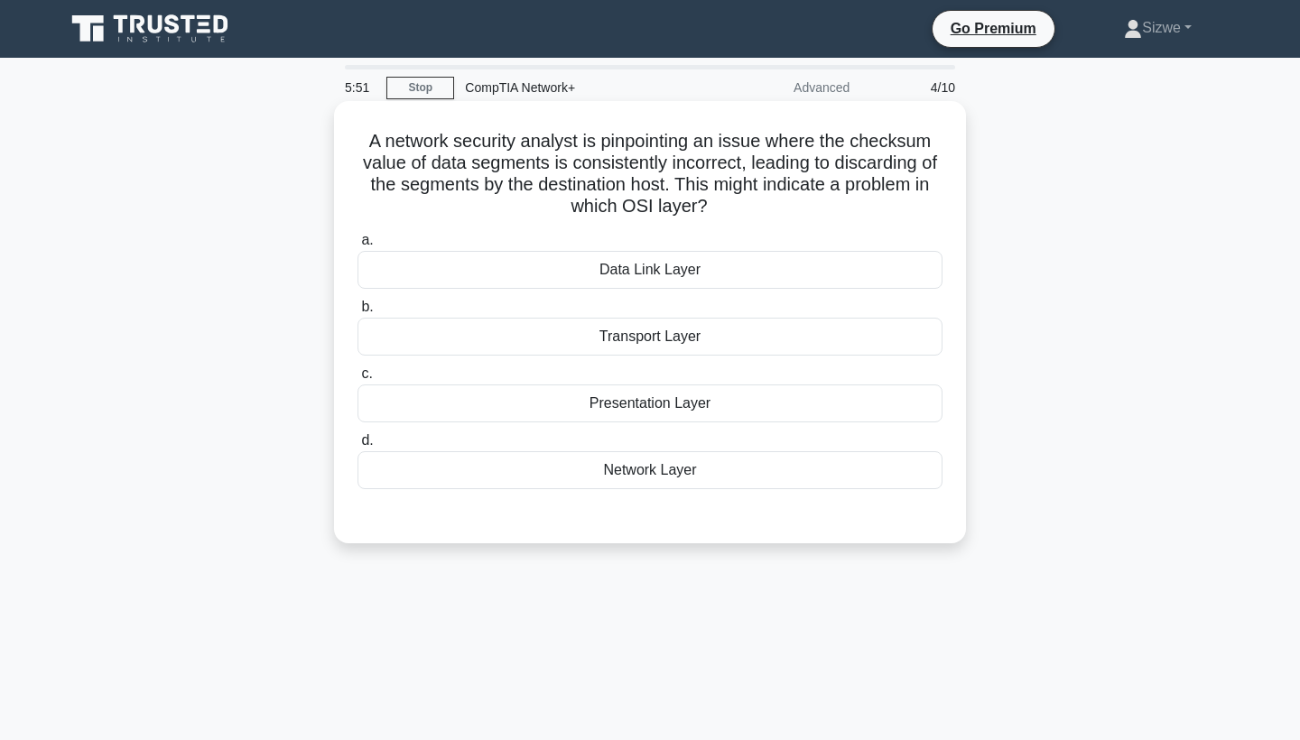
click at [680, 336] on div "Transport Layer" at bounding box center [650, 337] width 585 height 38
click at [358, 313] on input "b. Transport Layer" at bounding box center [358, 308] width 0 height 12
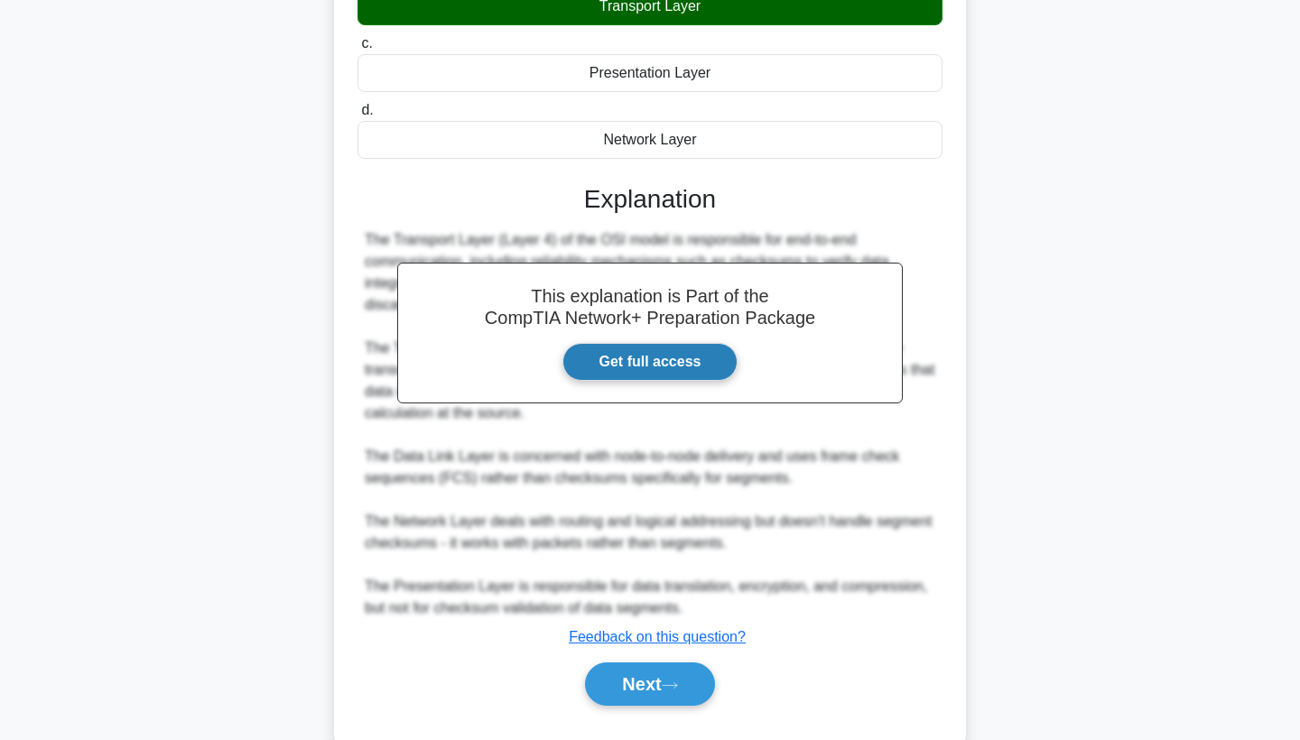
scroll to position [374, 0]
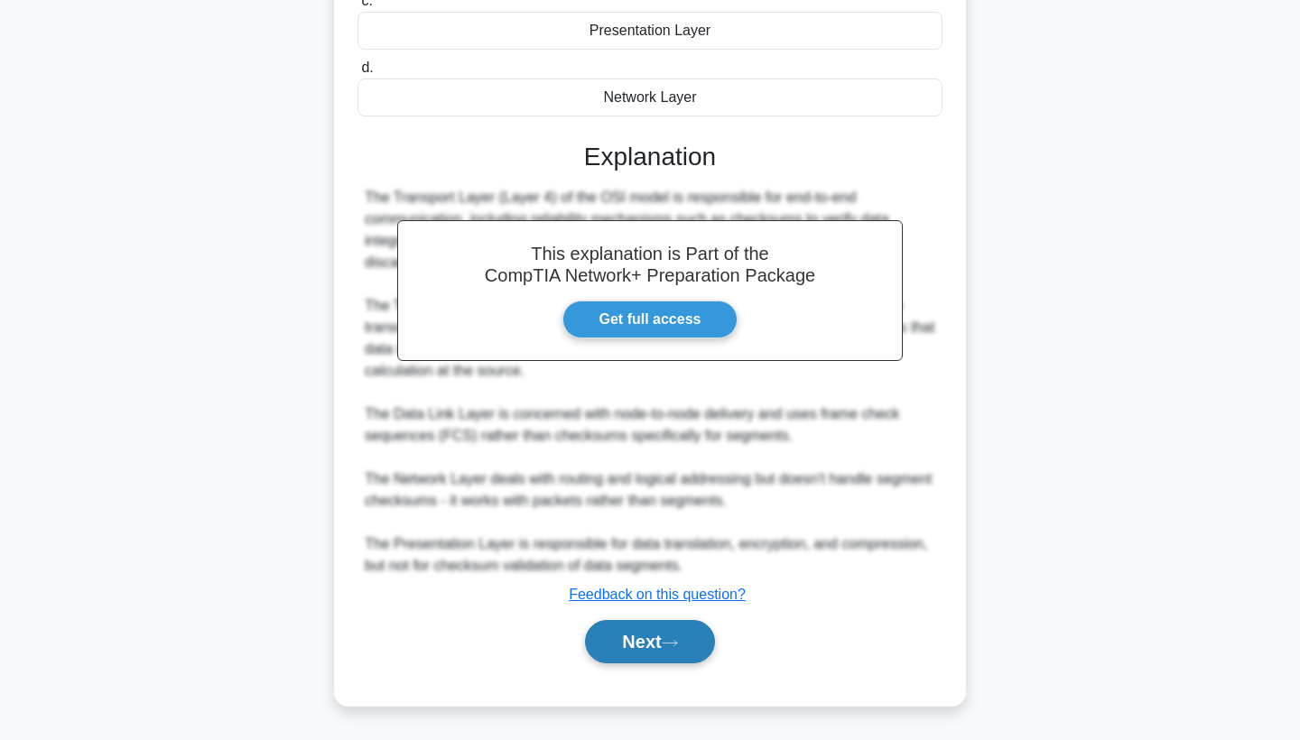
click at [635, 651] on button "Next" at bounding box center [649, 641] width 129 height 43
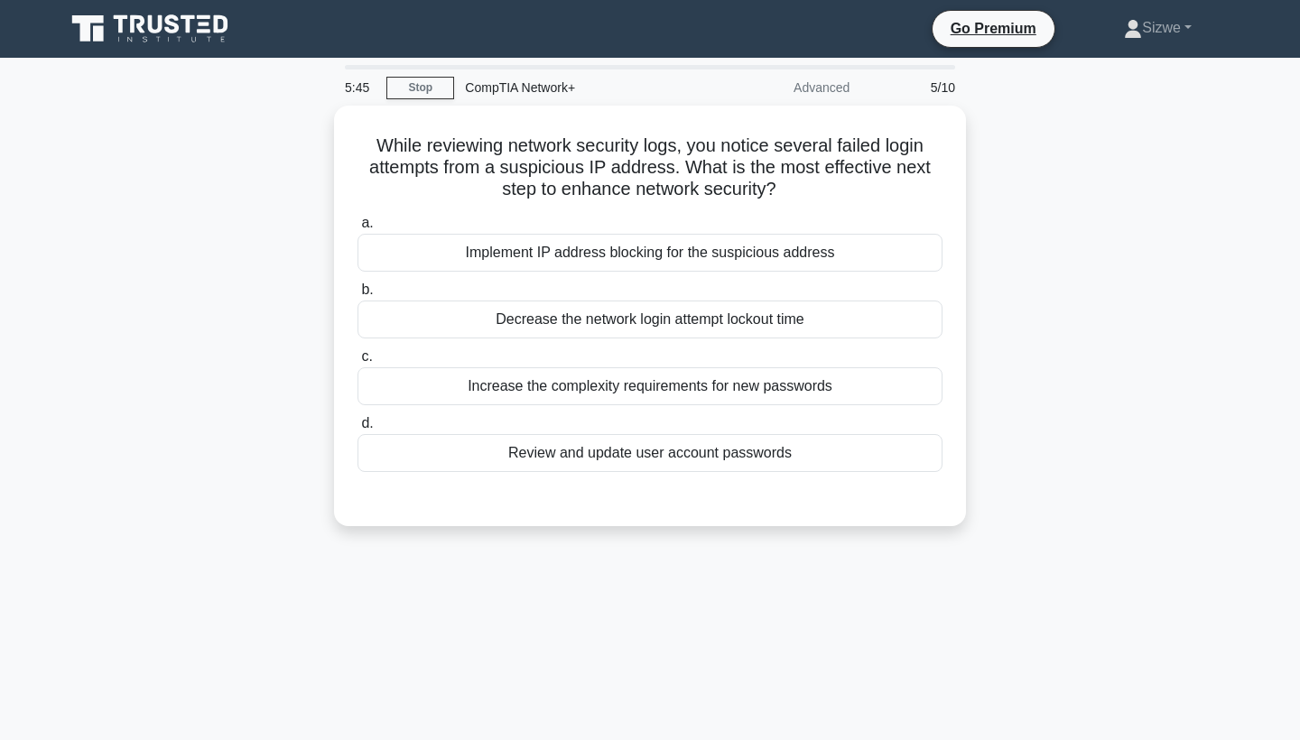
scroll to position [0, 0]
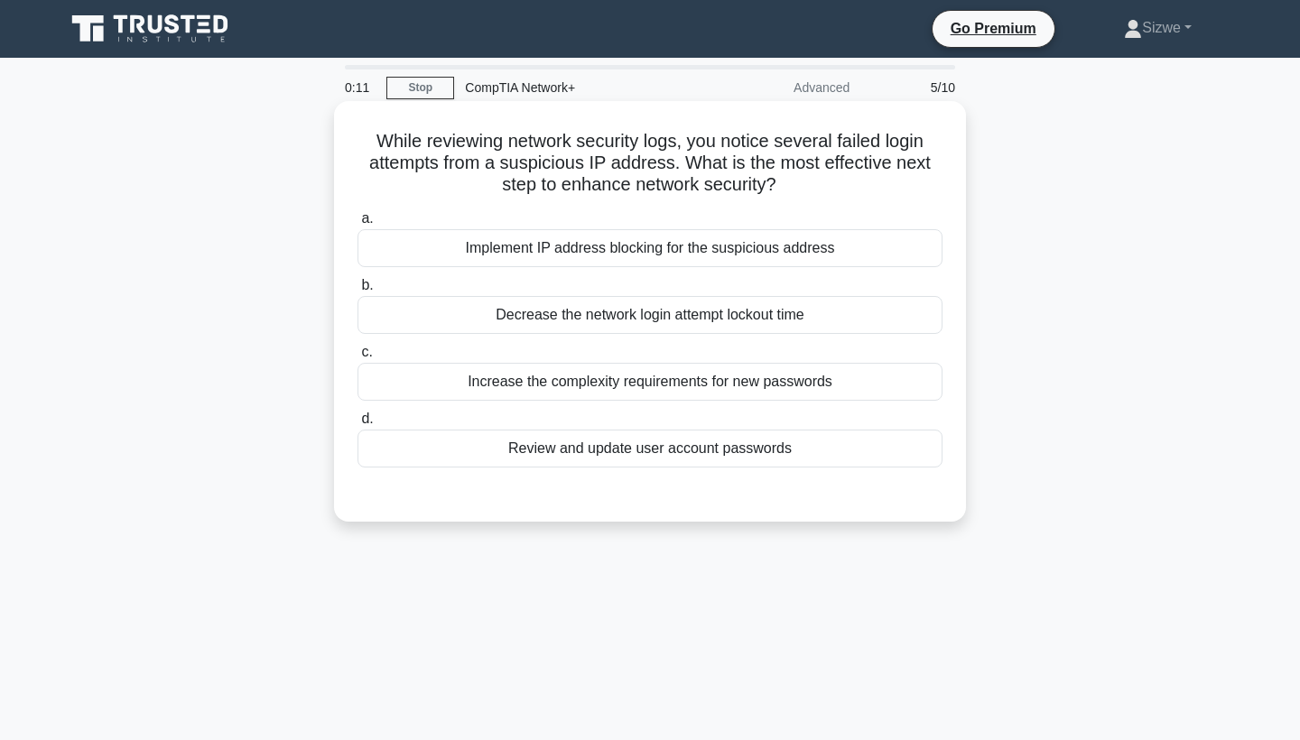
click at [604, 317] on div "Decrease the network login attempt lockout time" at bounding box center [650, 315] width 585 height 38
click at [358, 292] on input "b. Decrease the network login attempt lockout time" at bounding box center [358, 286] width 0 height 12
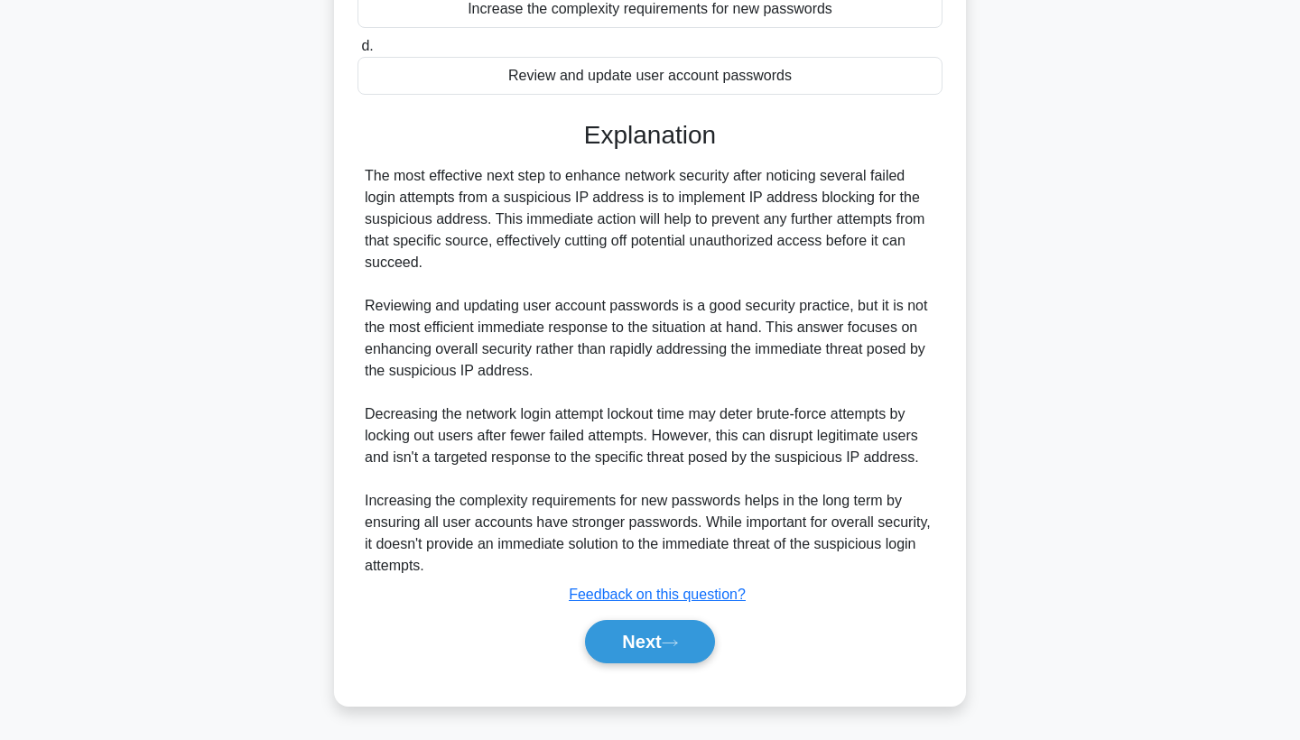
scroll to position [375, 0]
click at [637, 636] on button "Next" at bounding box center [649, 641] width 129 height 43
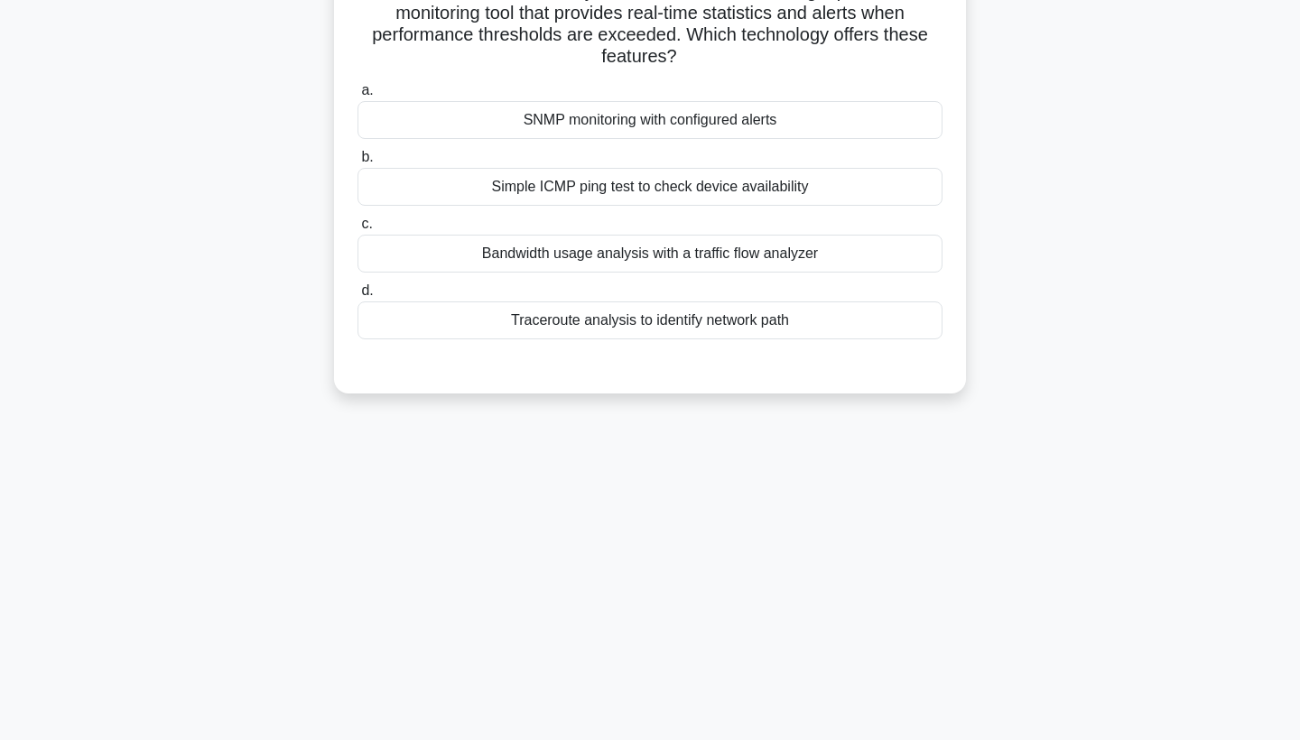
scroll to position [-29, 0]
